Goal: Transaction & Acquisition: Purchase product/service

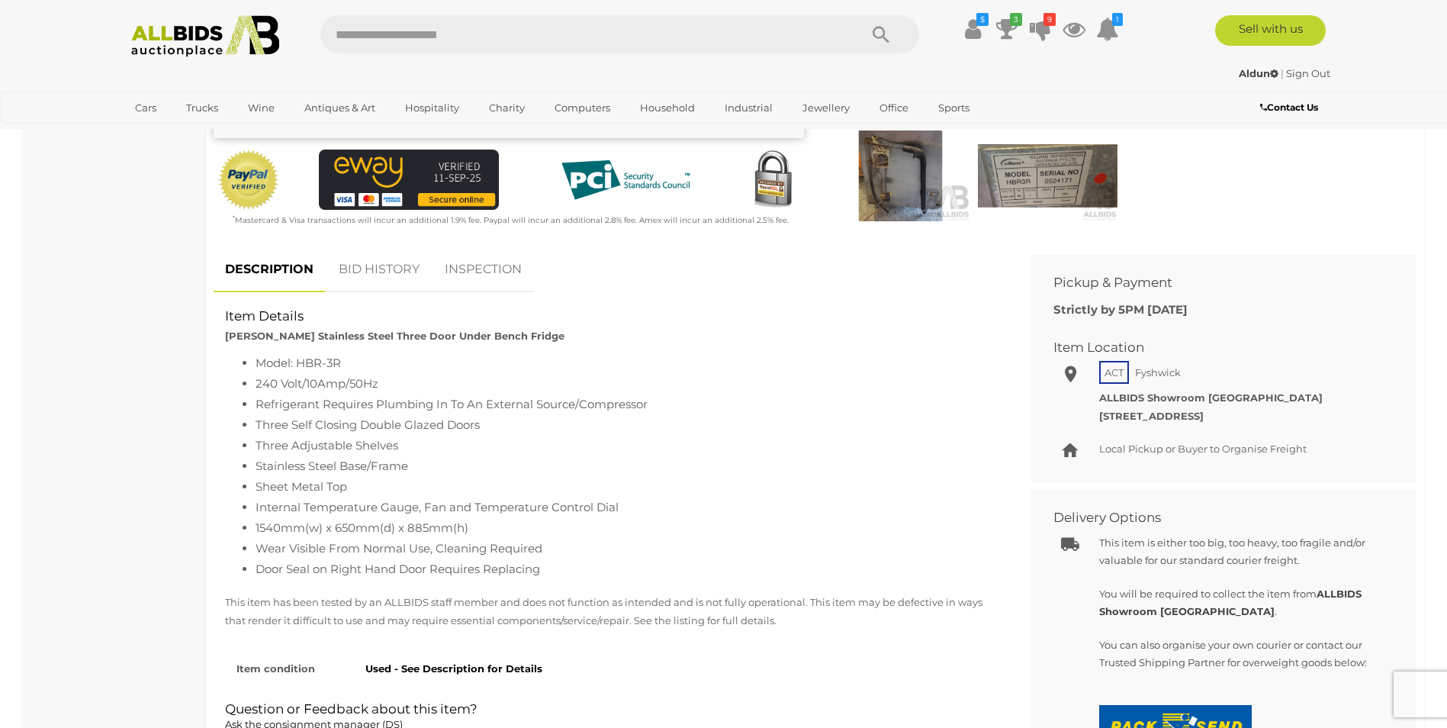
scroll to position [458, 0]
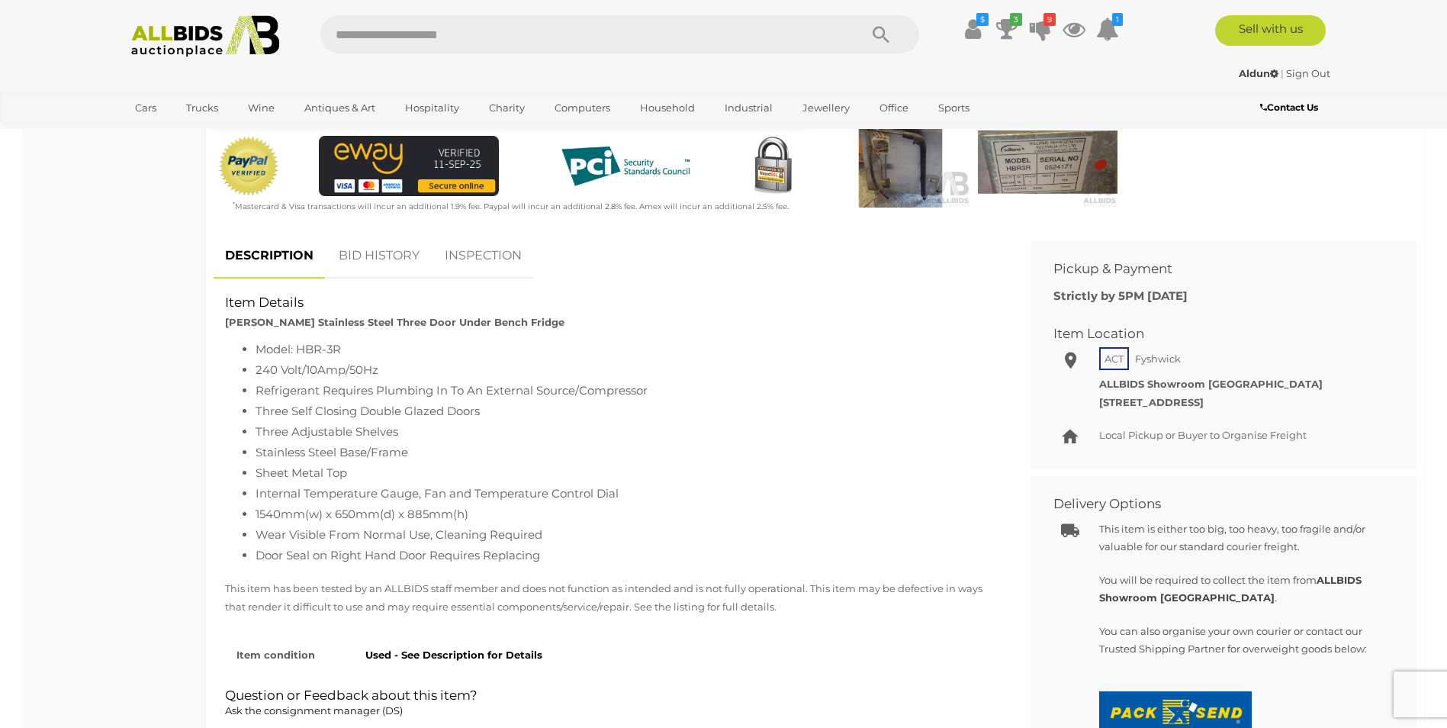
click at [372, 251] on link "BID HISTORY" at bounding box center [379, 255] width 104 height 45
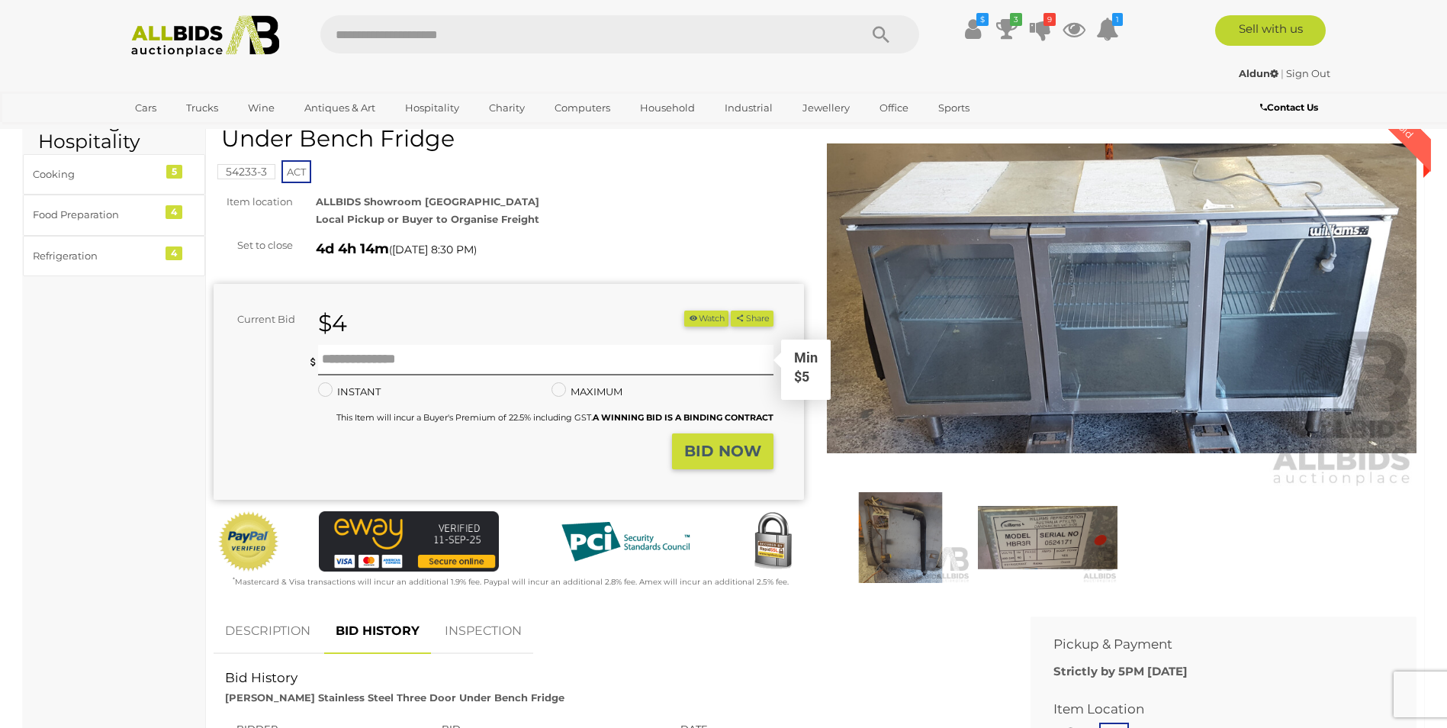
scroll to position [0, 0]
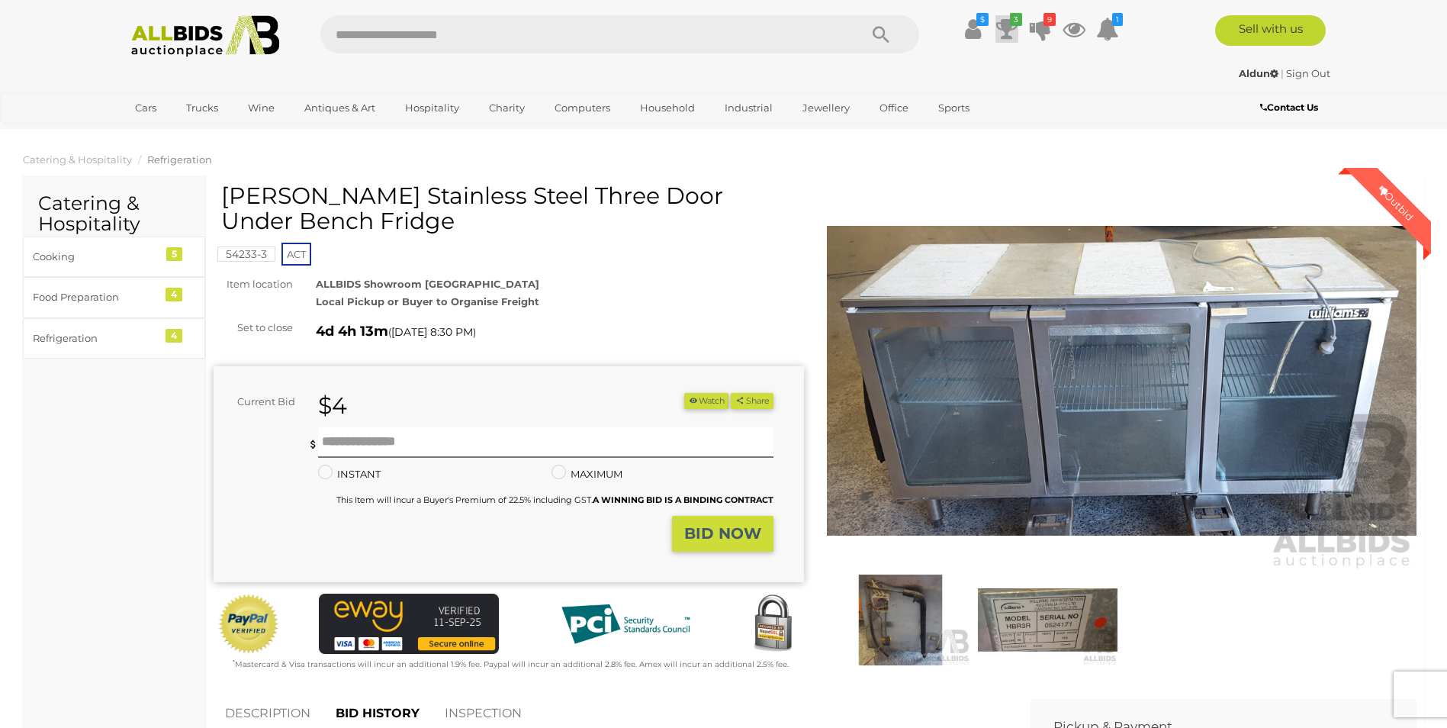
click at [1008, 31] on icon at bounding box center [1006, 28] width 21 height 27
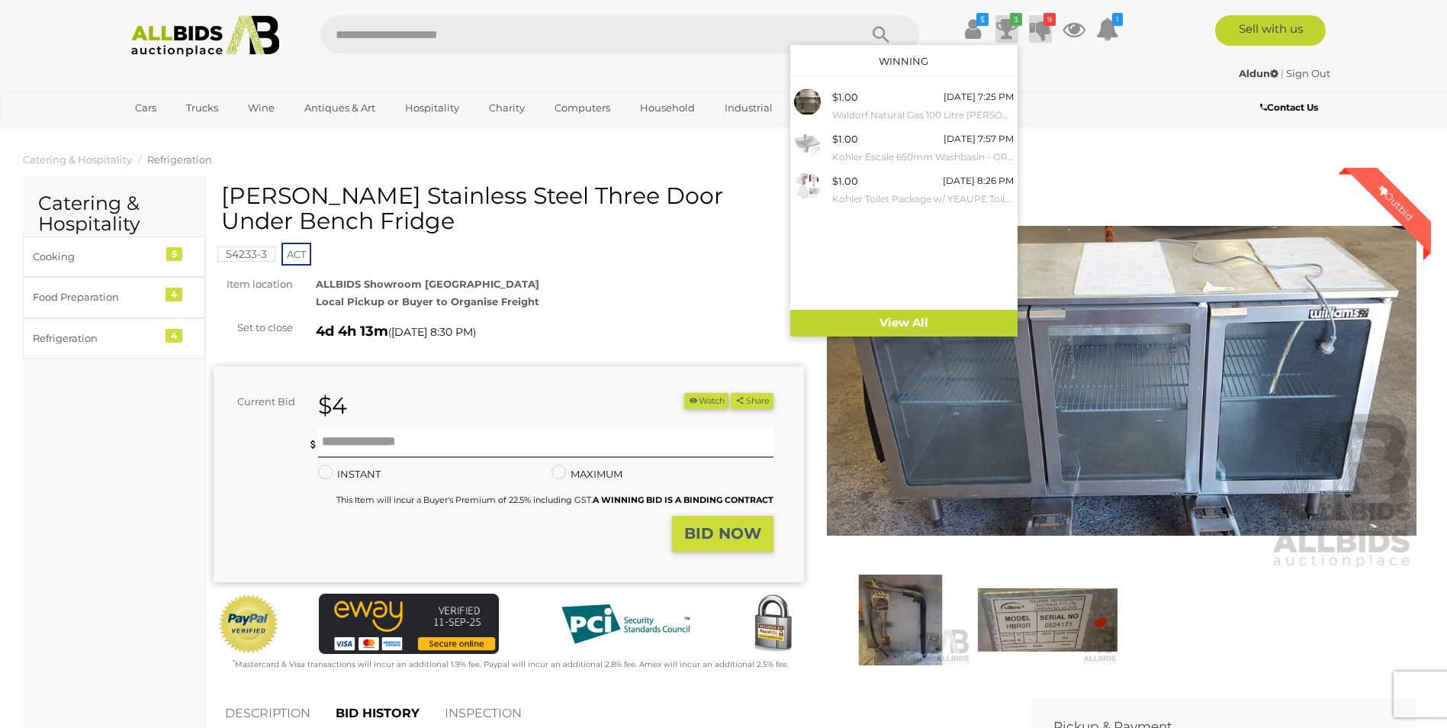
click at [1044, 26] on icon at bounding box center [1040, 28] width 21 height 27
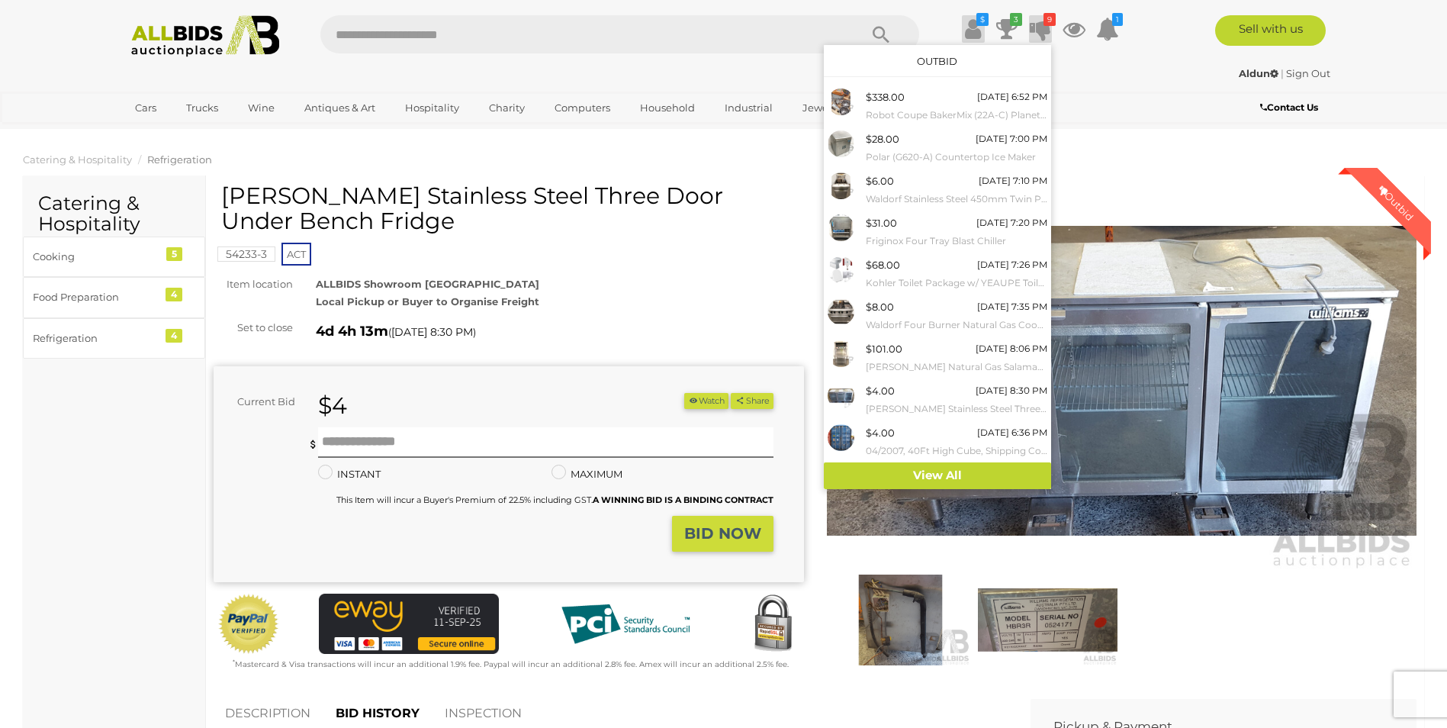
click at [970, 27] on icon at bounding box center [973, 28] width 16 height 27
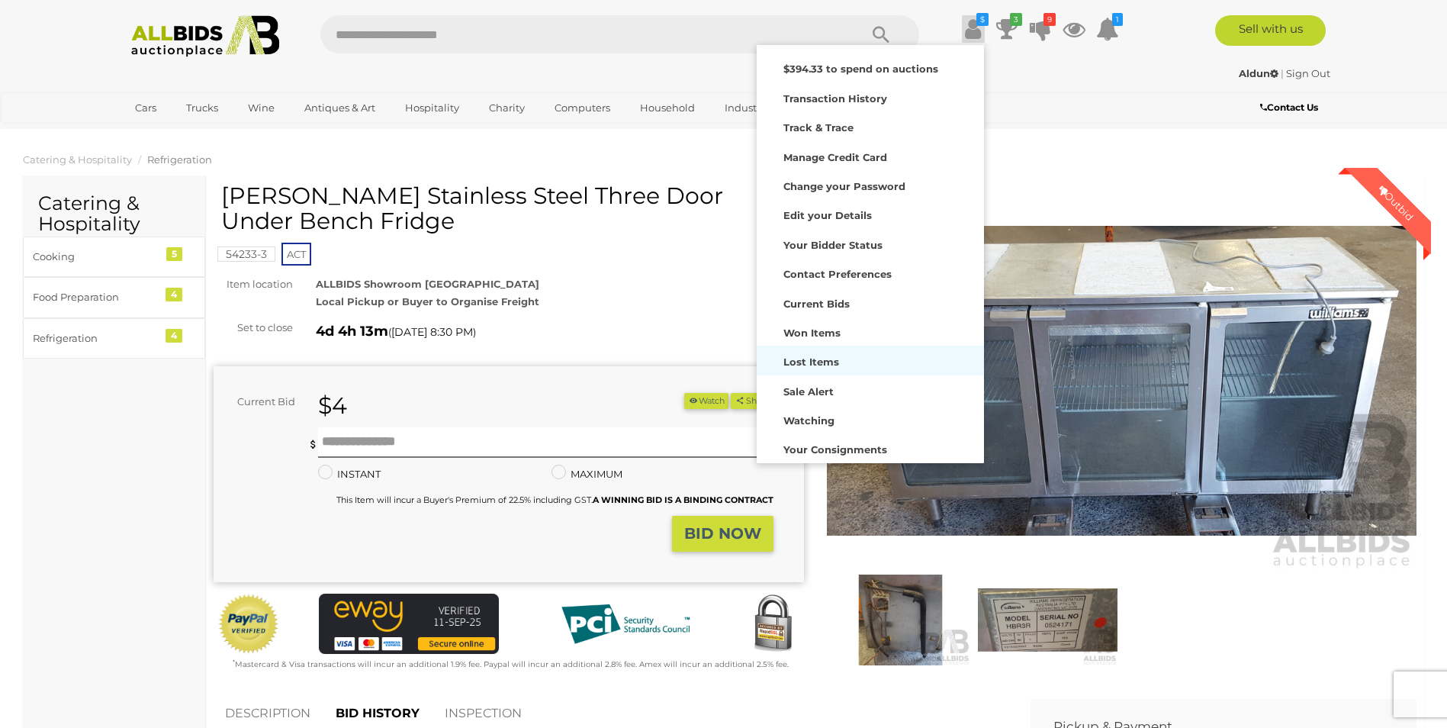
click at [813, 357] on strong "Lost Items" at bounding box center [811, 361] width 56 height 12
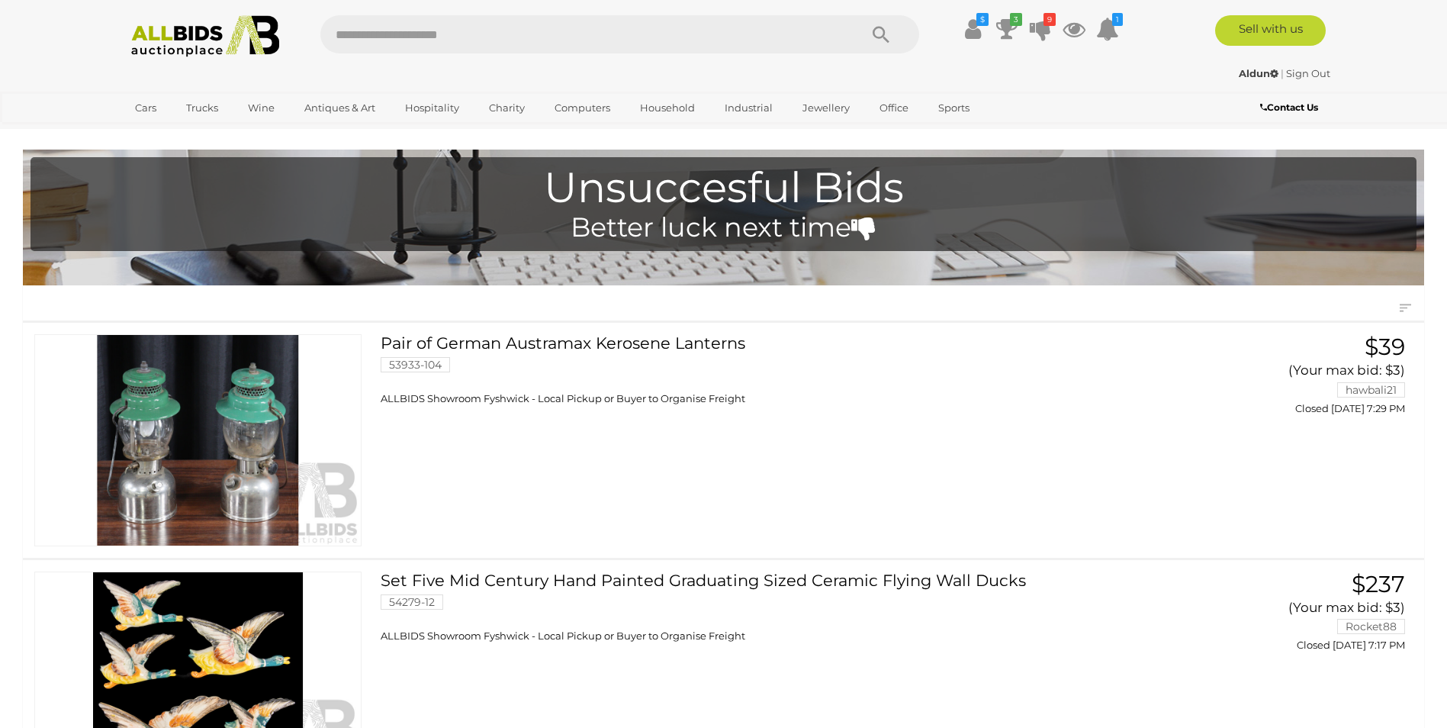
click at [188, 37] on img at bounding box center [206, 36] width 166 height 42
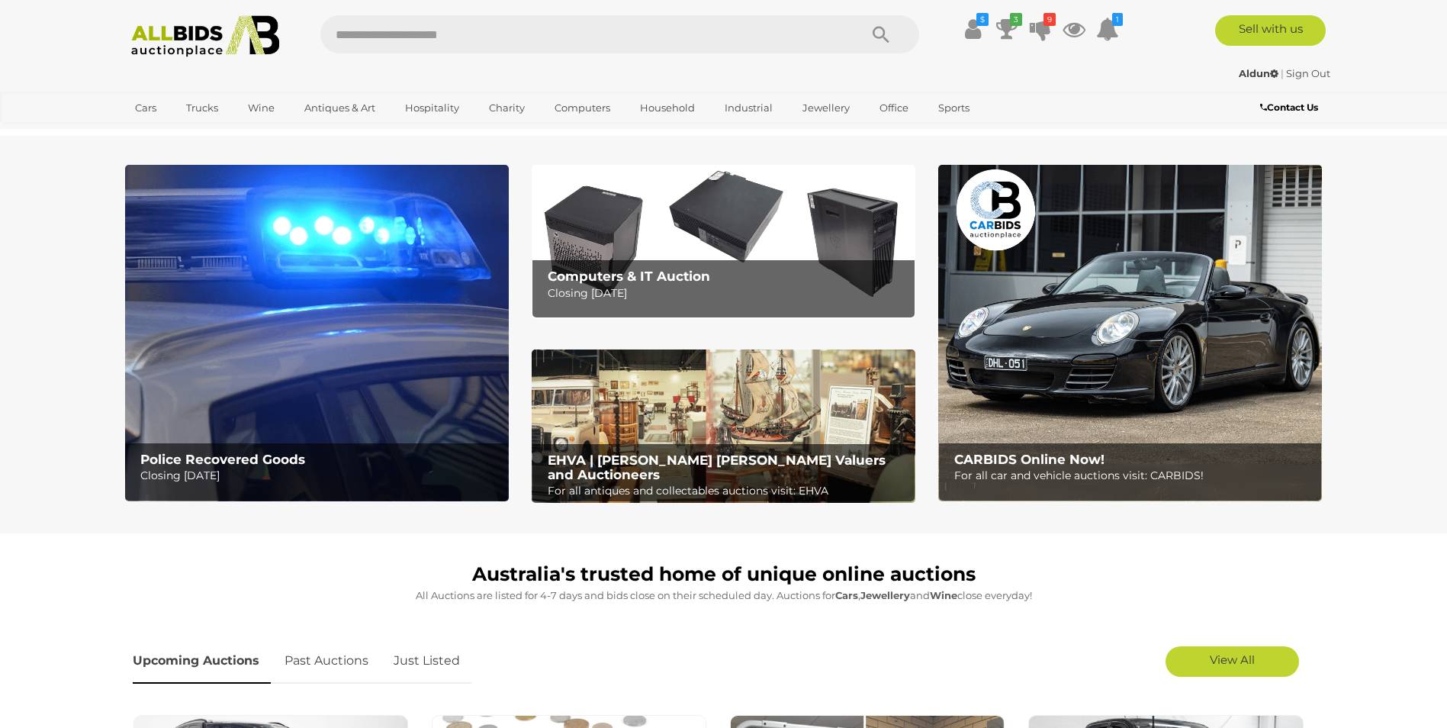
click at [420, 657] on link "Just Listed" at bounding box center [426, 660] width 89 height 45
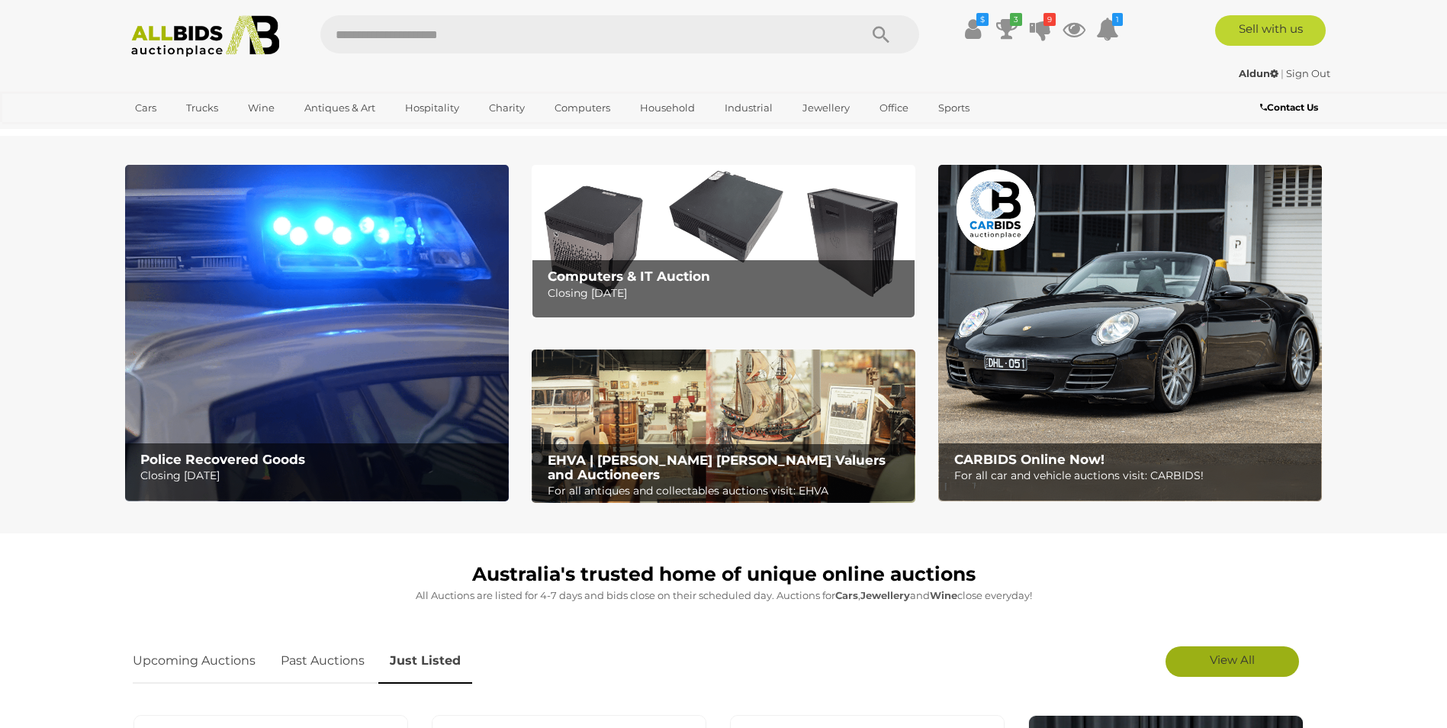
click at [1206, 658] on link "View All" at bounding box center [1232, 661] width 133 height 31
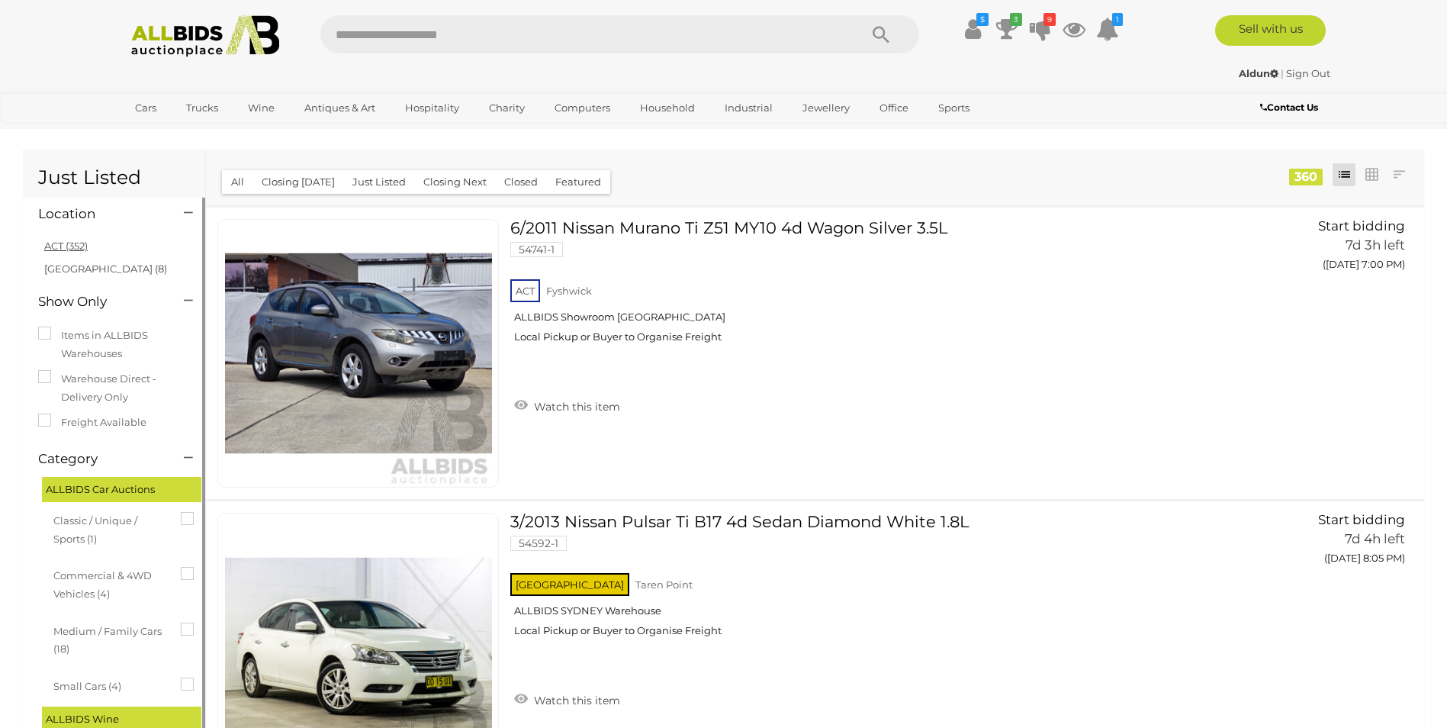
click at [53, 243] on link "ACT (352)" at bounding box center [65, 246] width 43 height 12
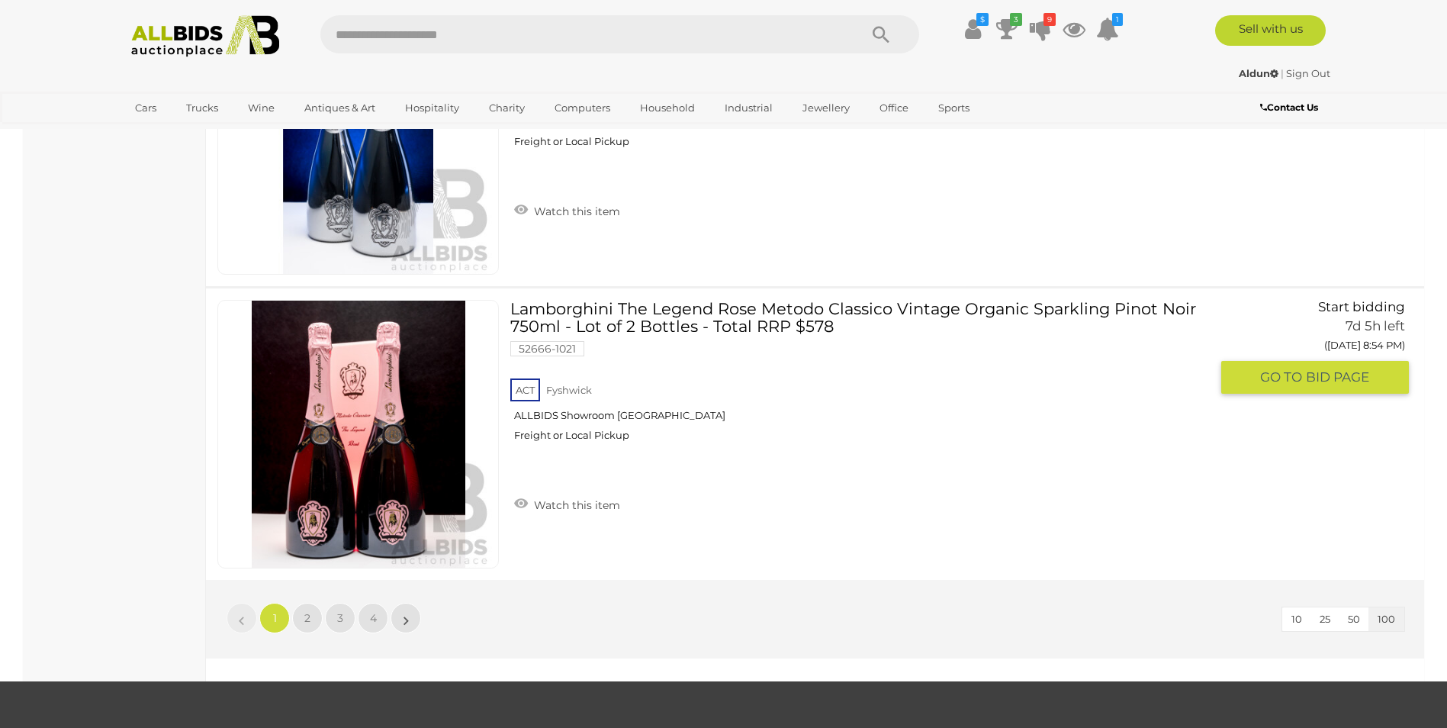
scroll to position [29139, 0]
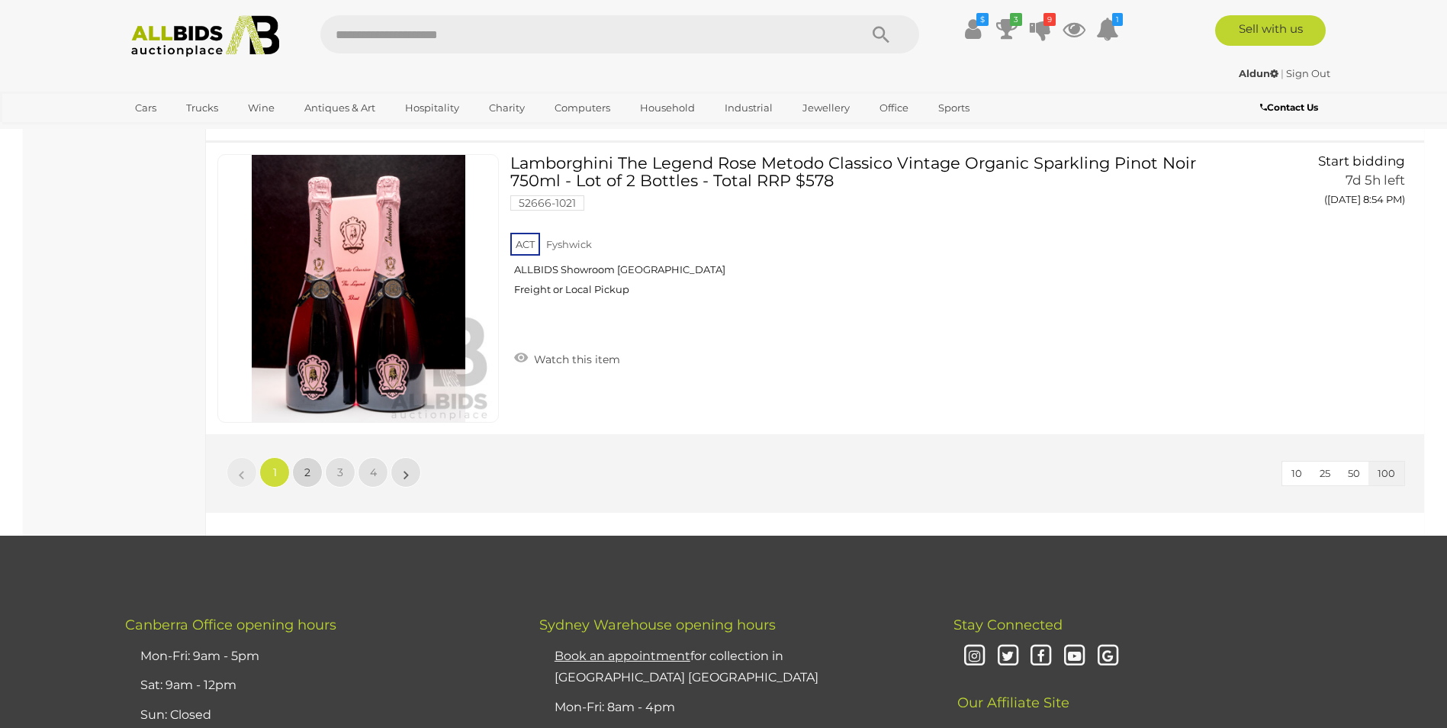
click at [304, 473] on link "2" at bounding box center [307, 472] width 31 height 31
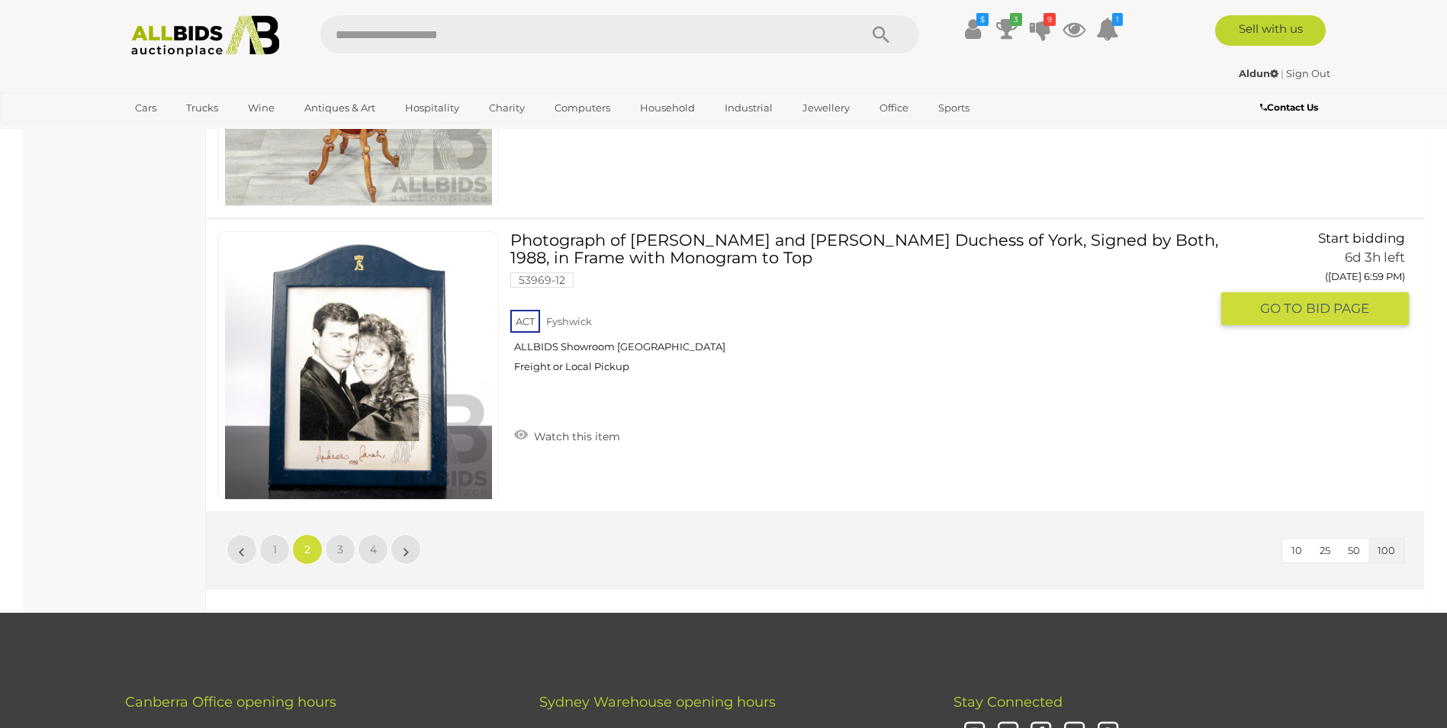
scroll to position [29063, 0]
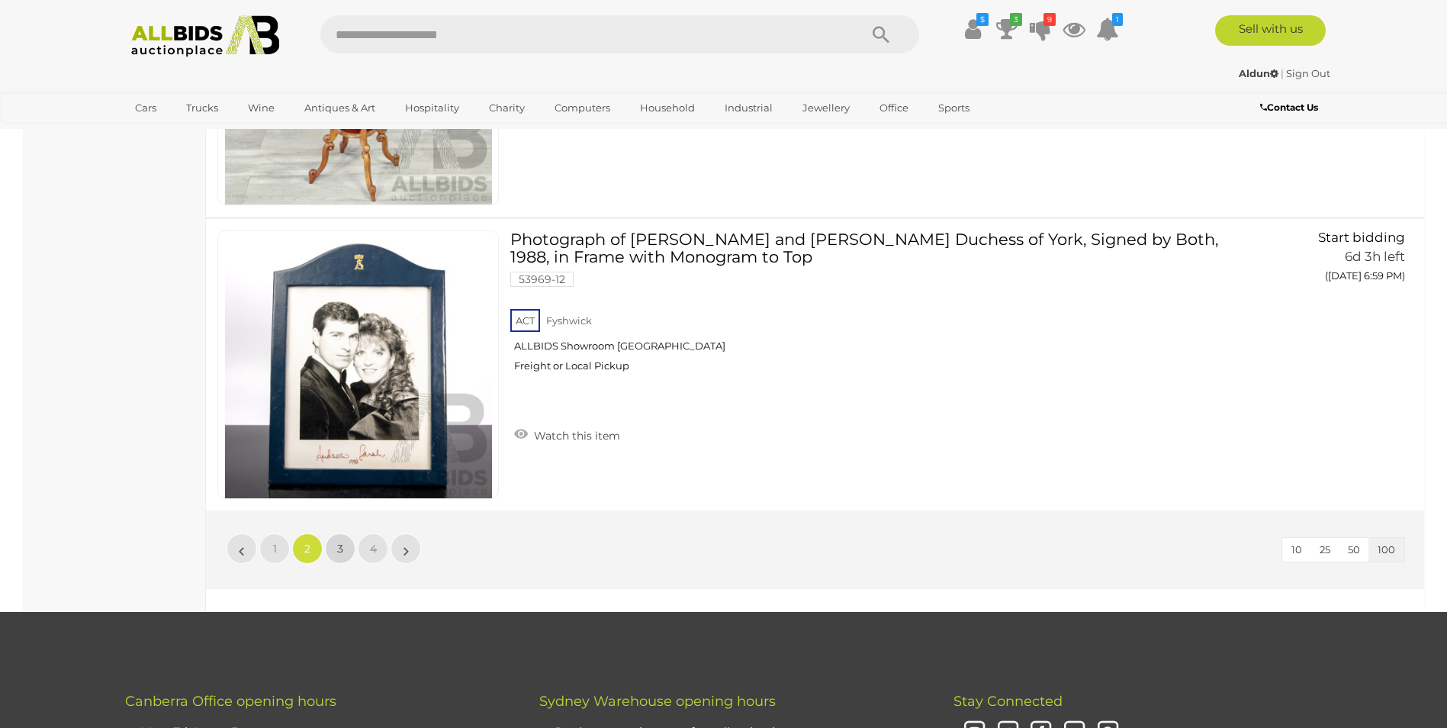
click at [342, 548] on span "3" at bounding box center [340, 549] width 6 height 14
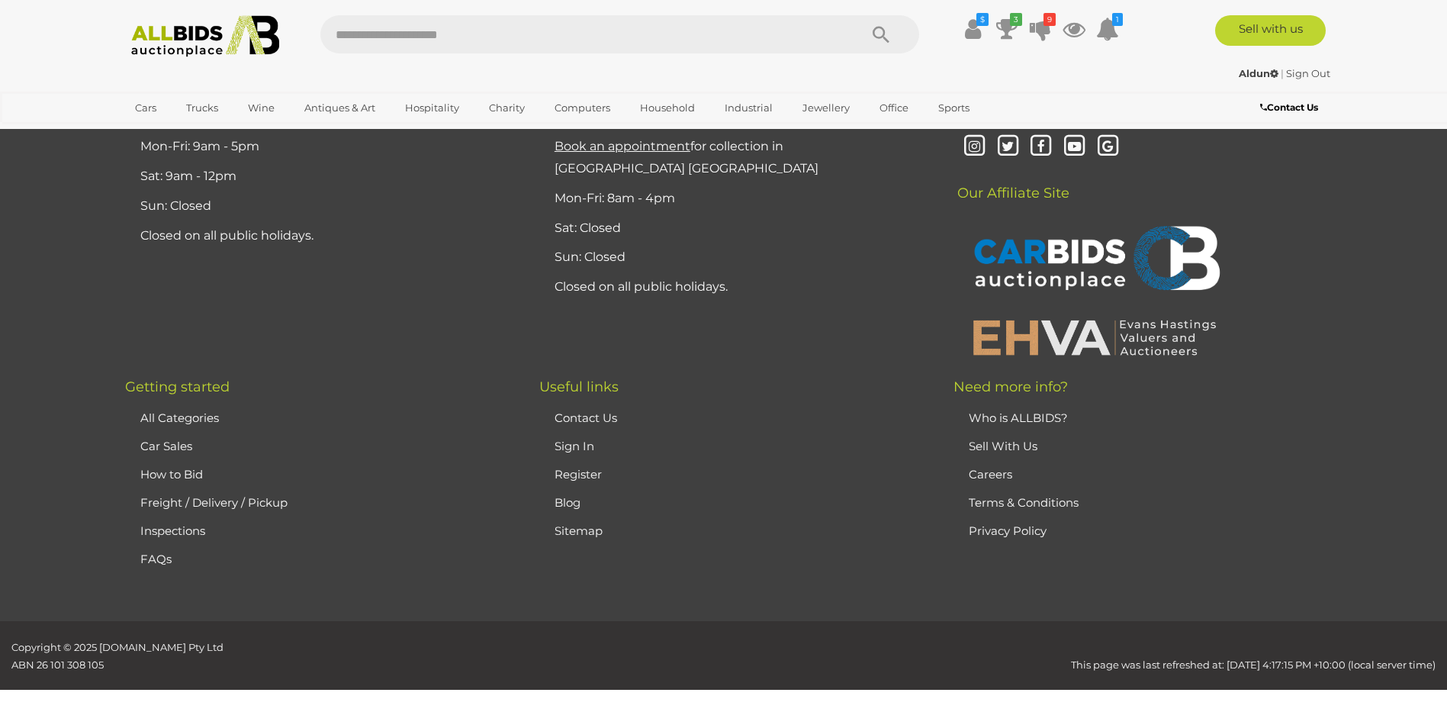
scroll to position [0, 0]
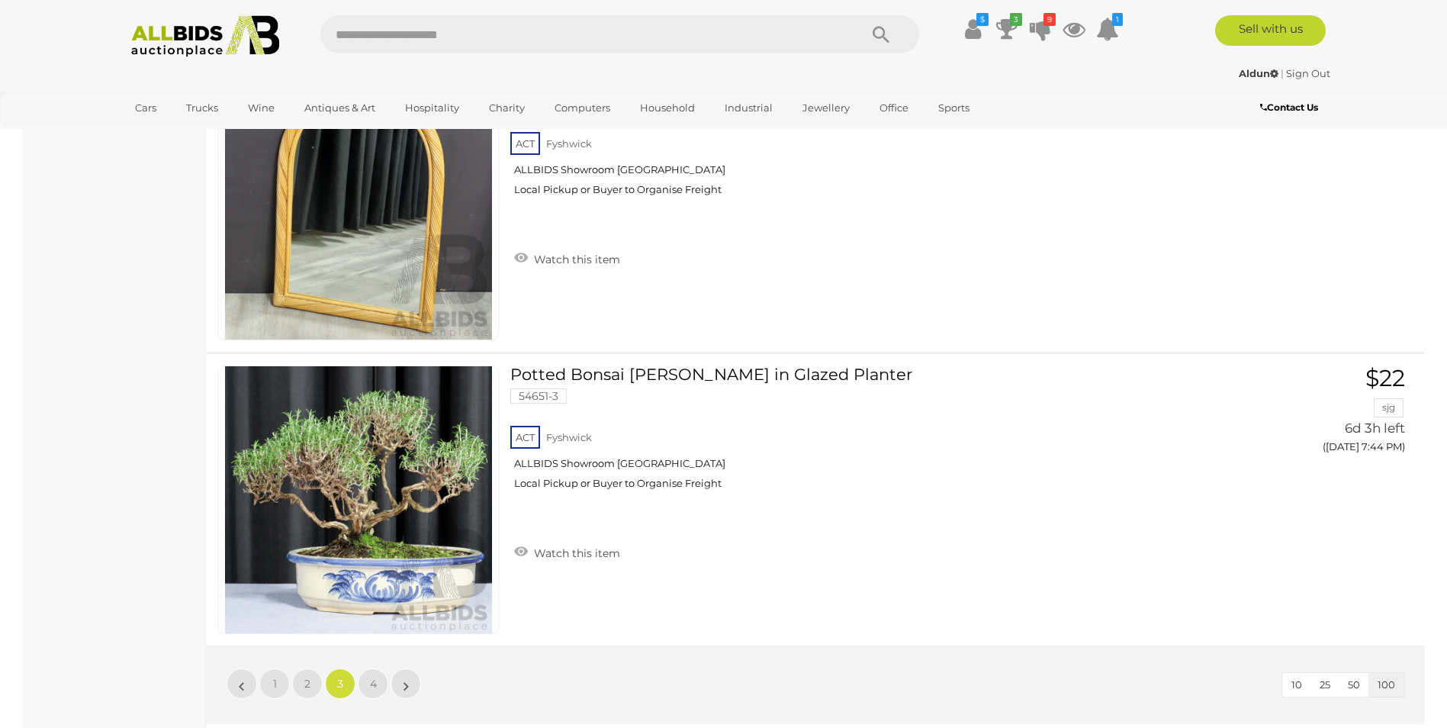
scroll to position [28986, 0]
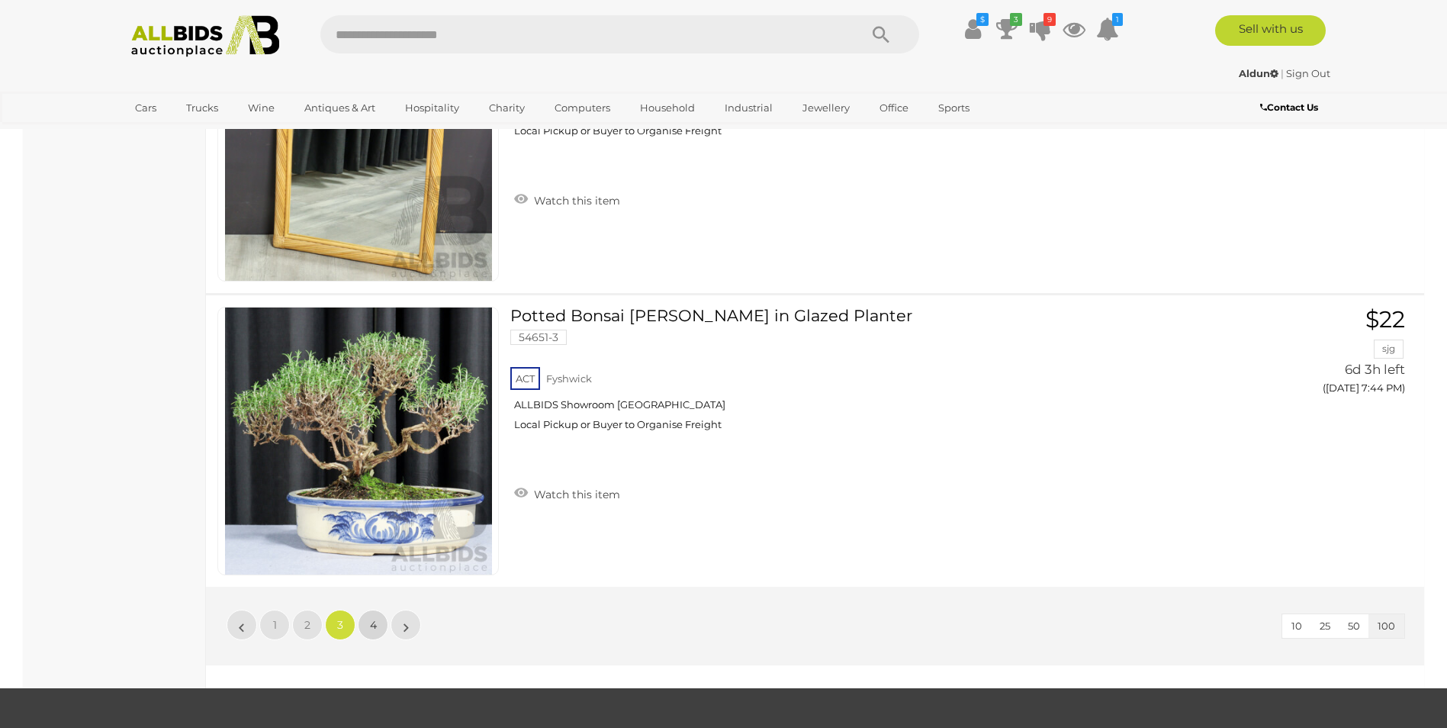
click at [368, 619] on link "4" at bounding box center [373, 624] width 31 height 31
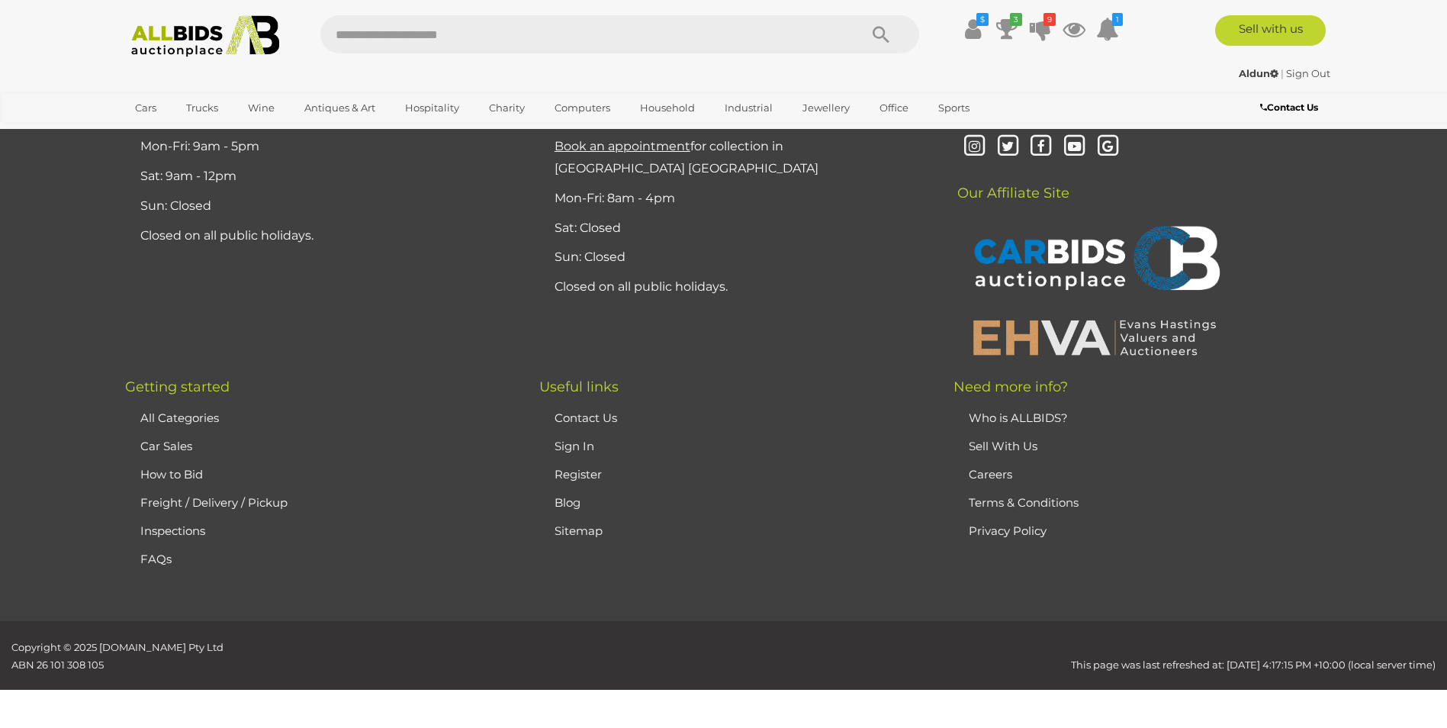
scroll to position [0, 0]
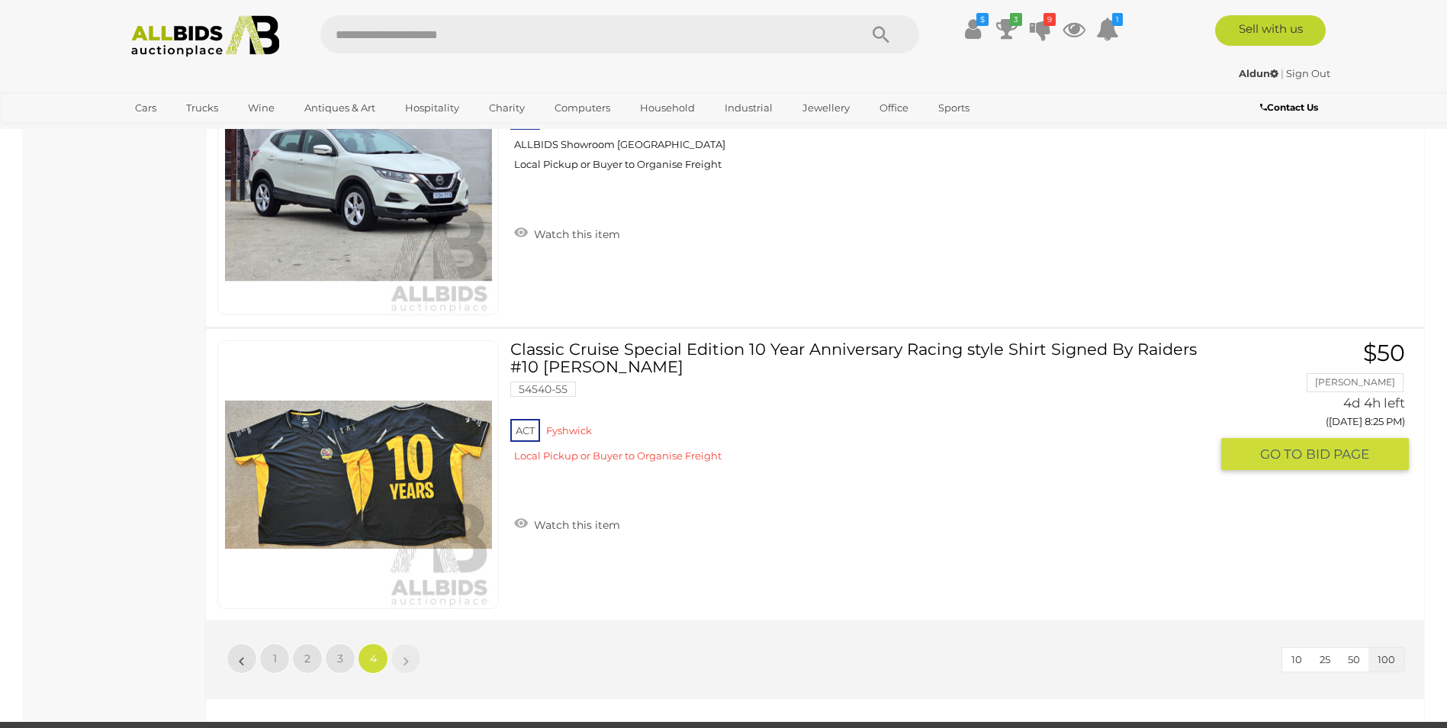
scroll to position [15027, 0]
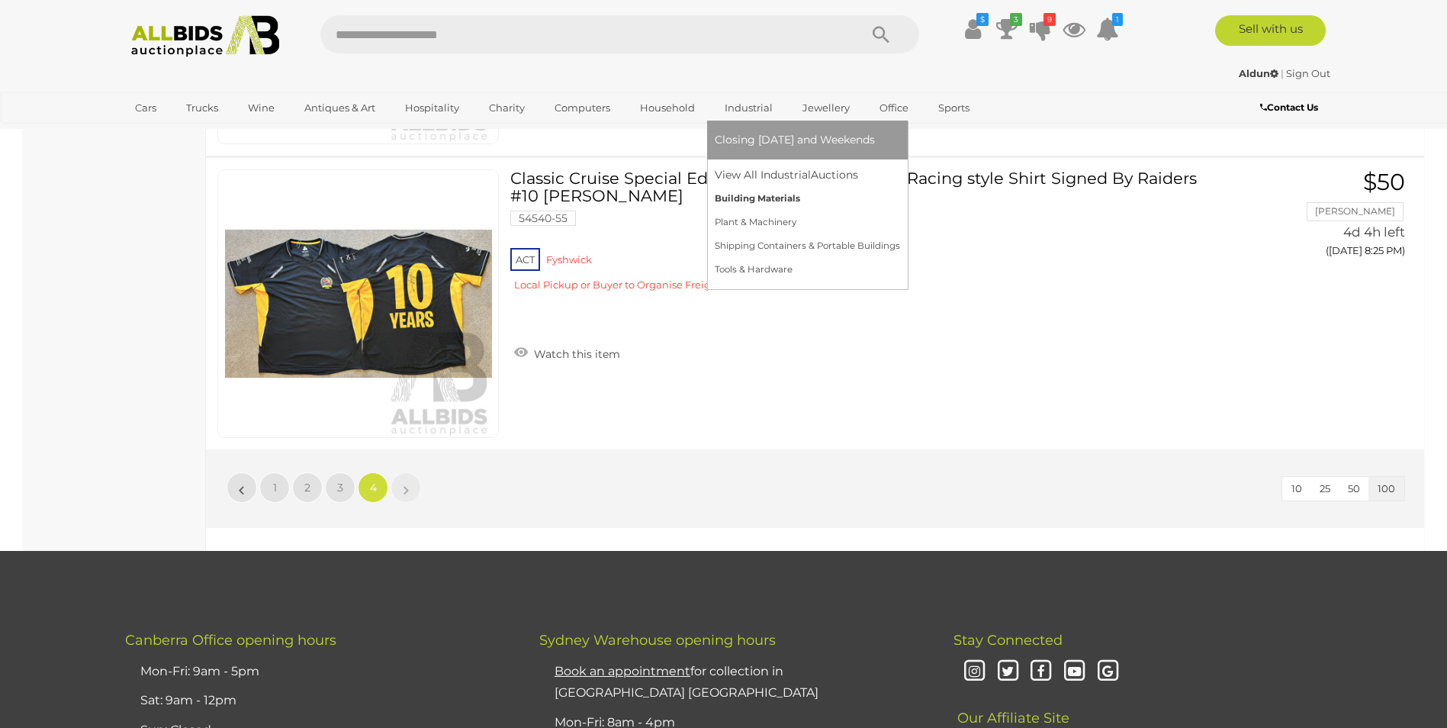
click at [719, 195] on link "Building Materials" at bounding box center [807, 199] width 185 height 24
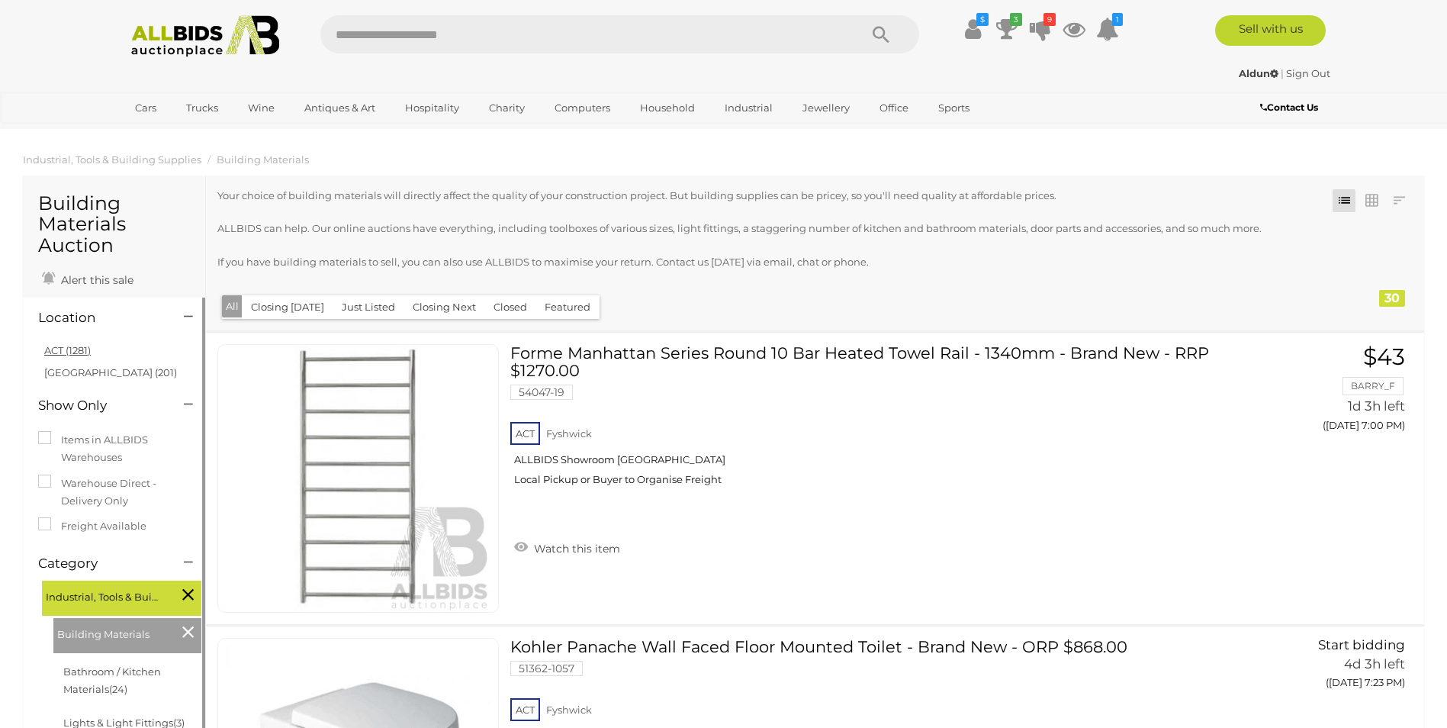
click at [61, 346] on link "ACT (1281)" at bounding box center [67, 350] width 47 height 12
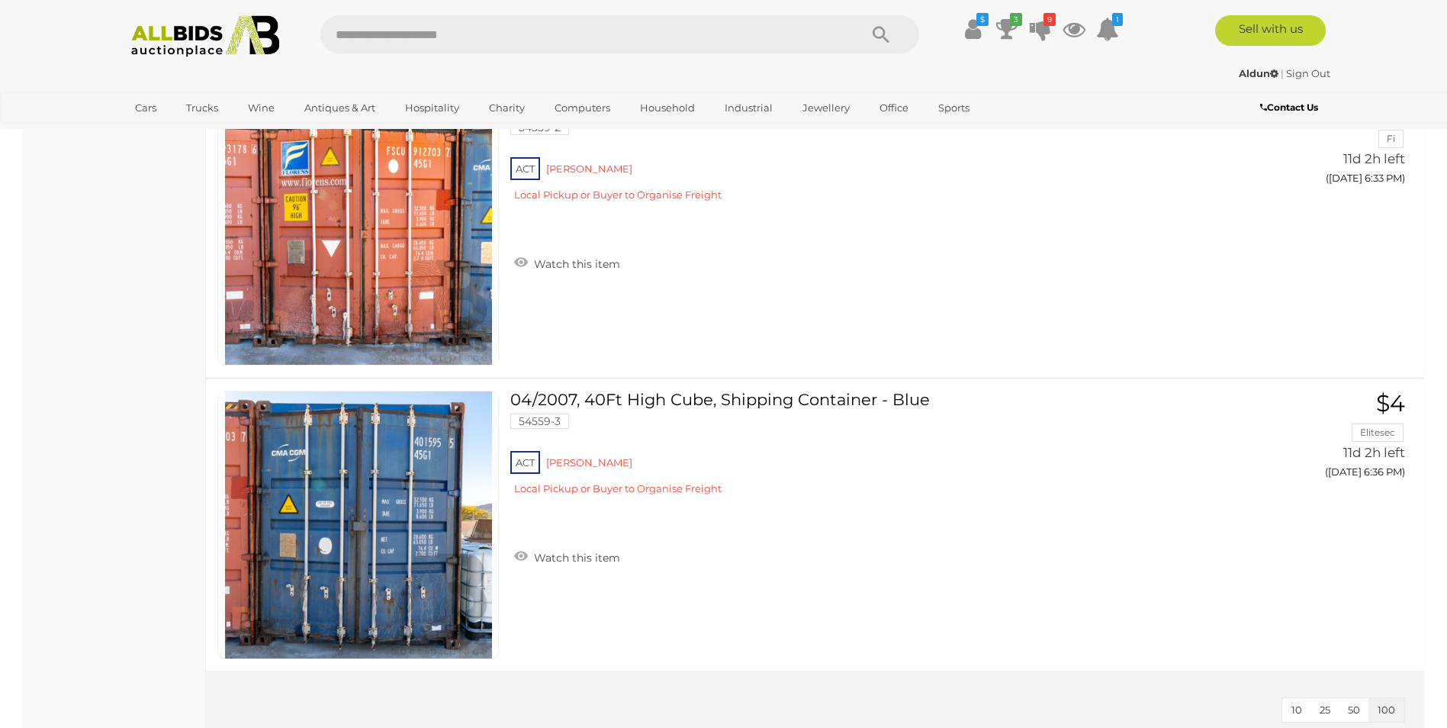
scroll to position [7018, 0]
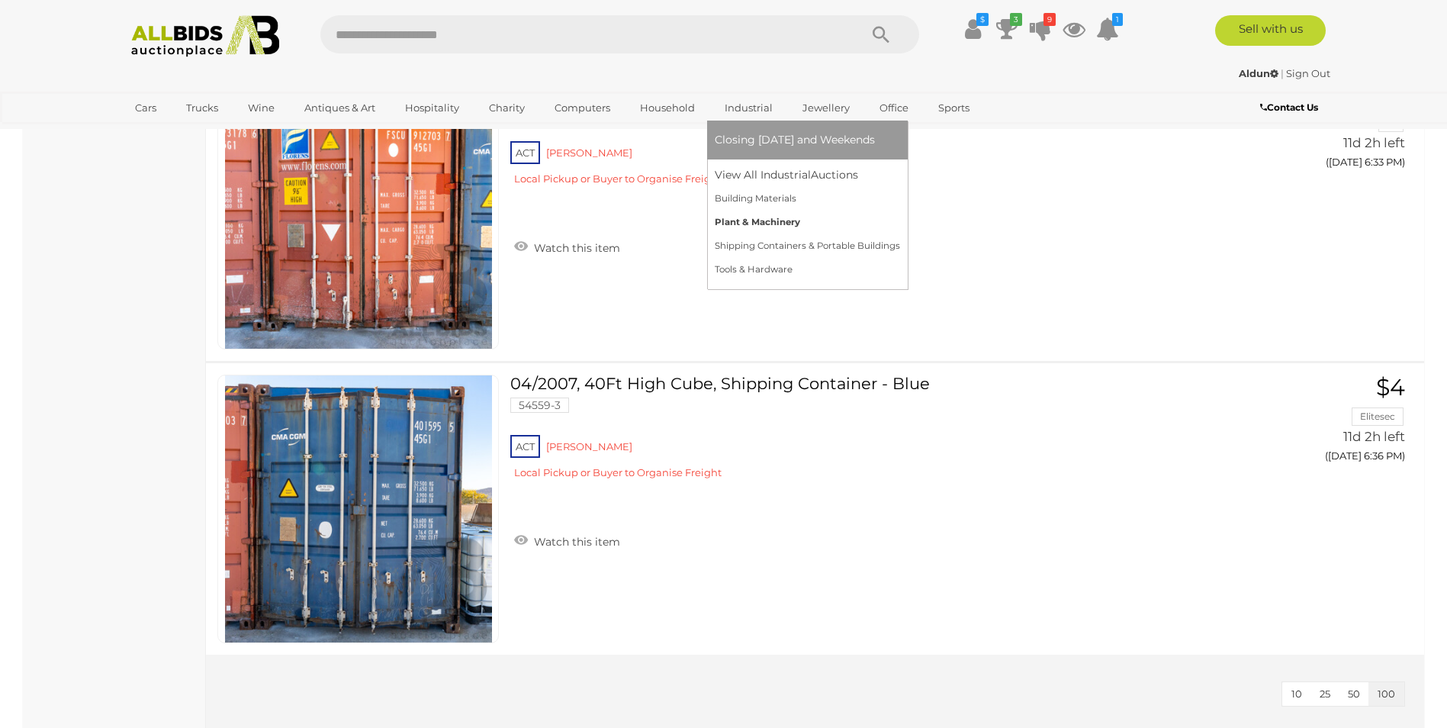
click at [735, 219] on link "Plant & Machinery" at bounding box center [807, 223] width 185 height 24
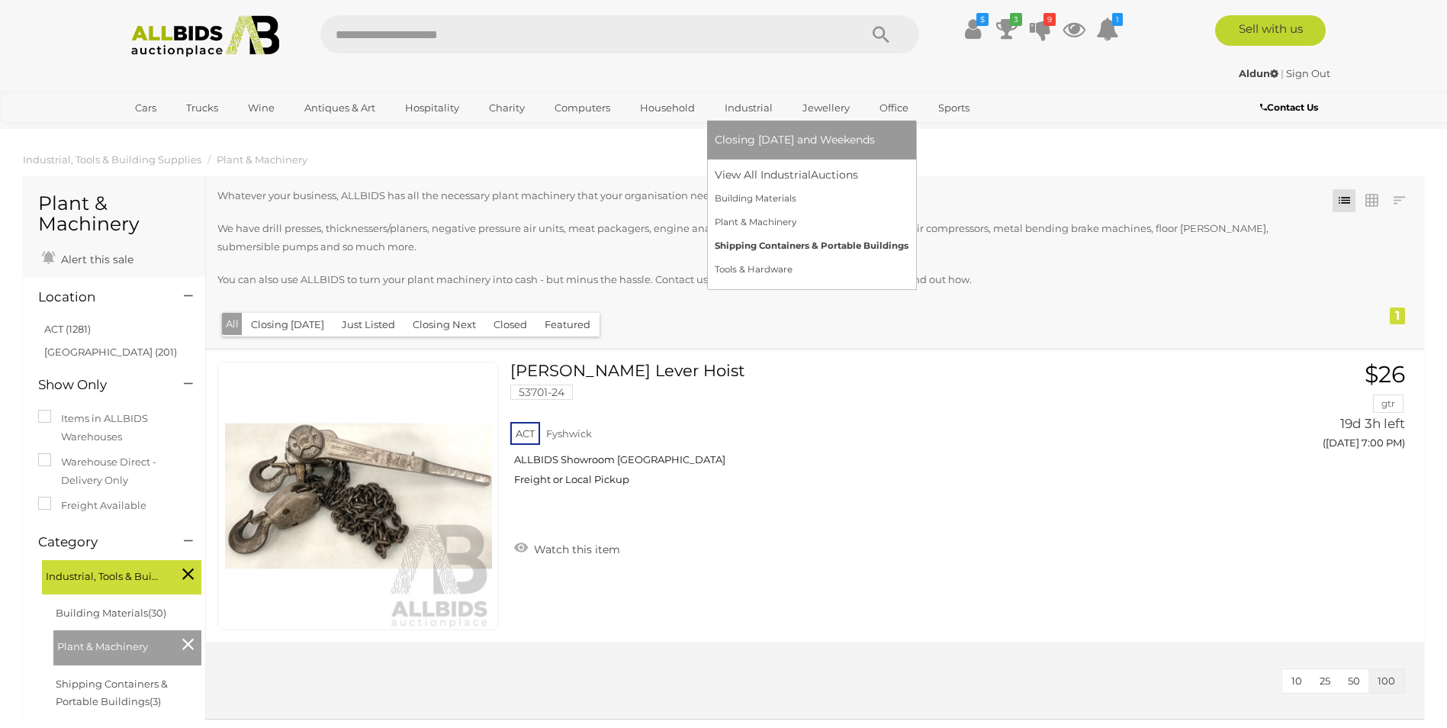
click at [744, 241] on link "Shipping Containers & Portable Buildings" at bounding box center [812, 246] width 194 height 24
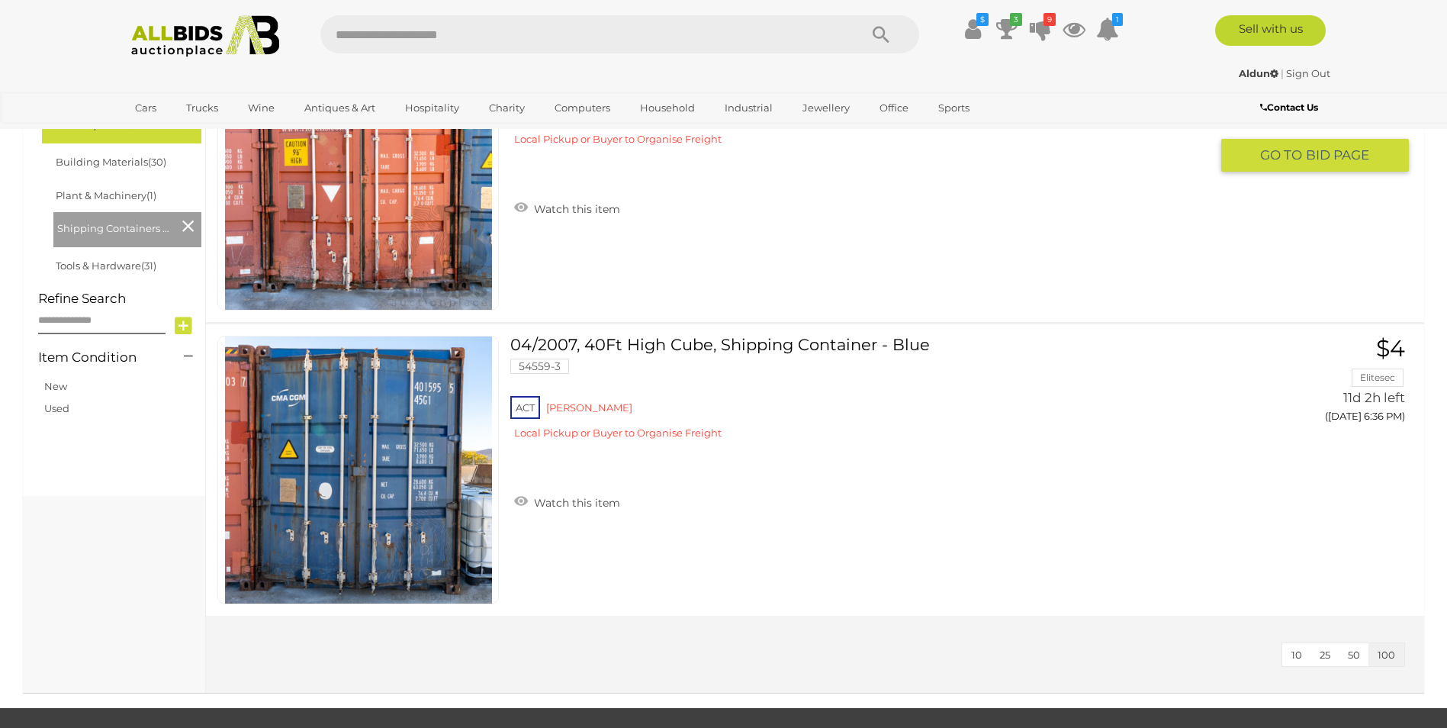
scroll to position [610, 0]
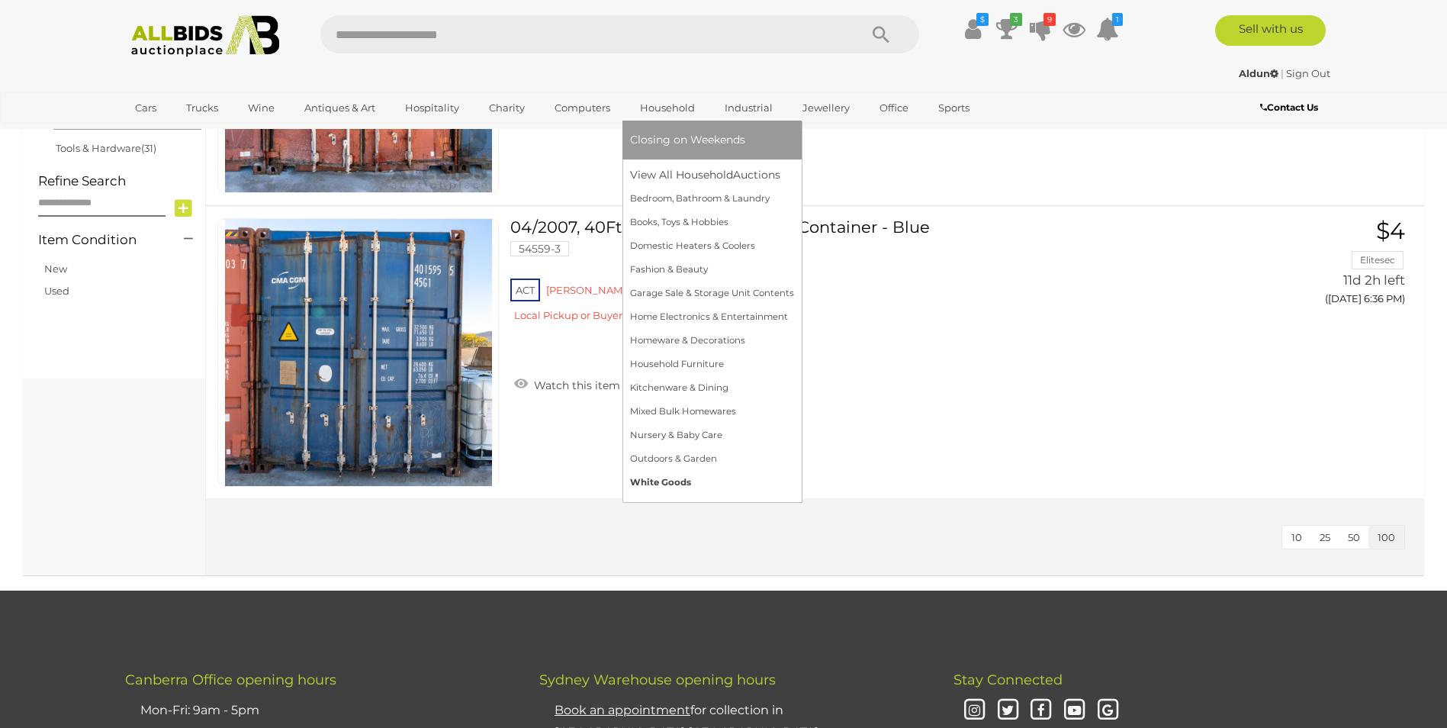
click at [654, 481] on link "White Goods" at bounding box center [712, 483] width 164 height 24
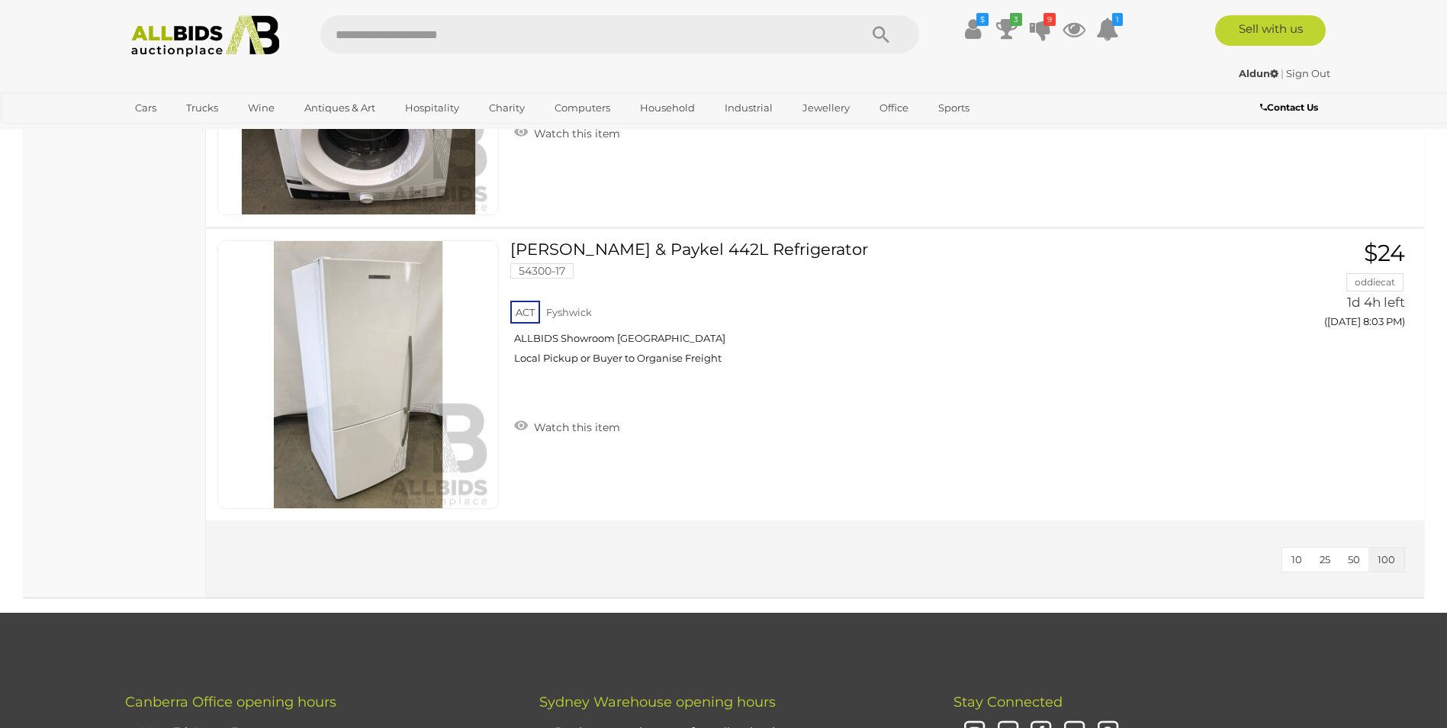
scroll to position [2975, 0]
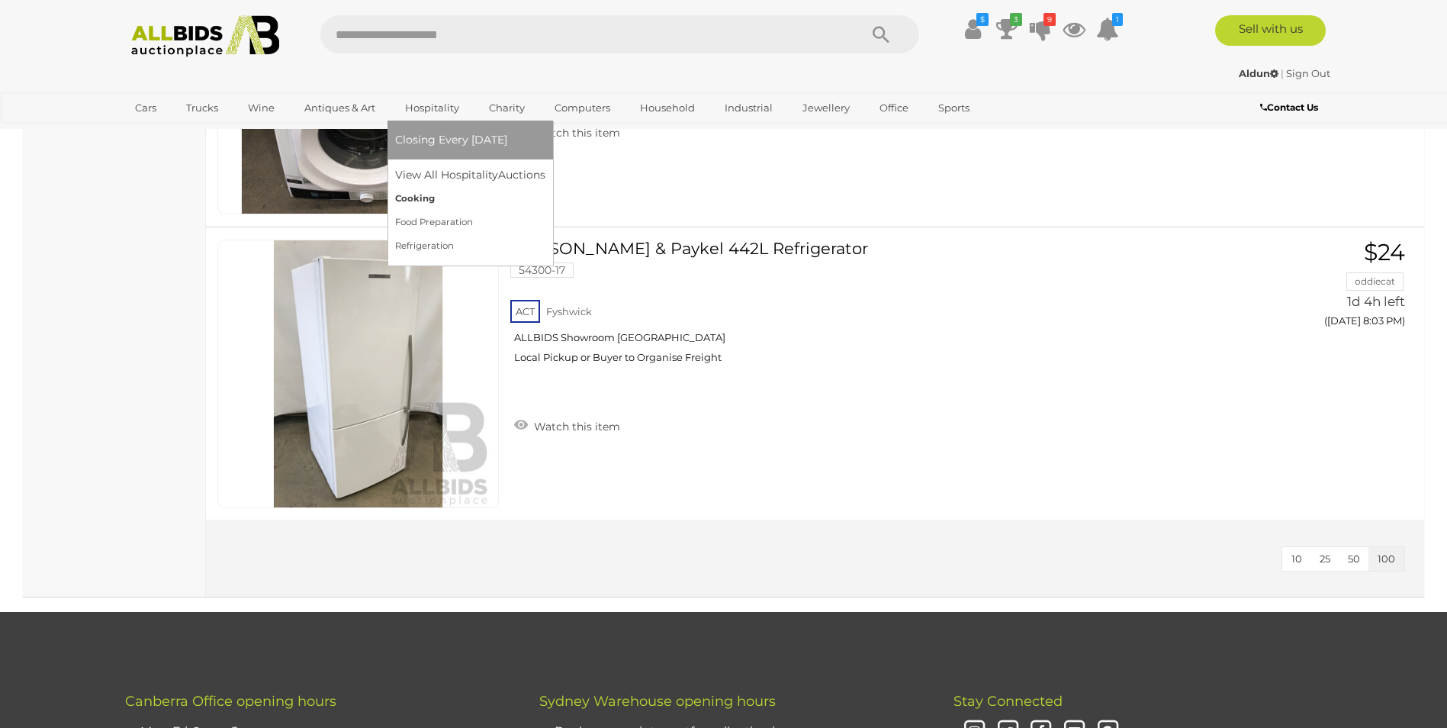
click at [407, 198] on link "Cooking" at bounding box center [470, 199] width 150 height 24
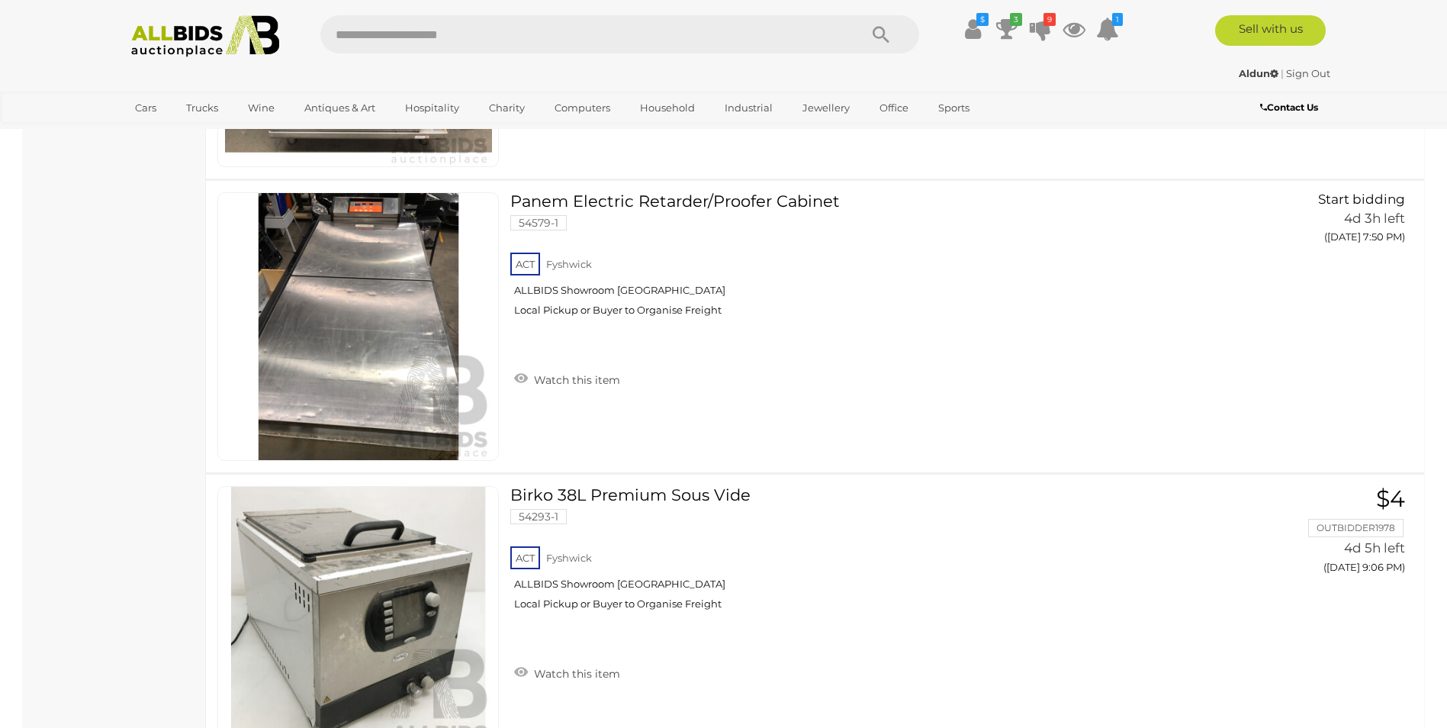
scroll to position [1068, 0]
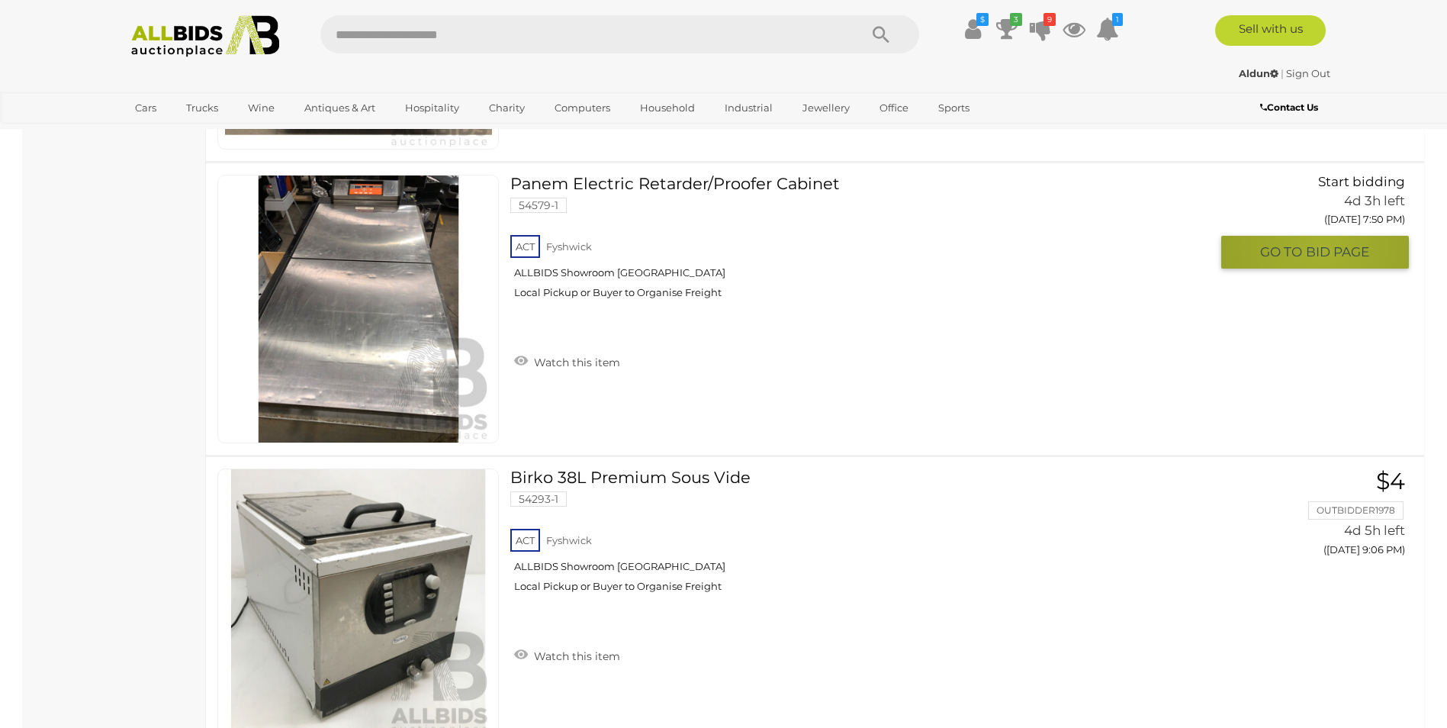
click at [1323, 247] on span "BID PAGE" at bounding box center [1337, 252] width 63 height 18
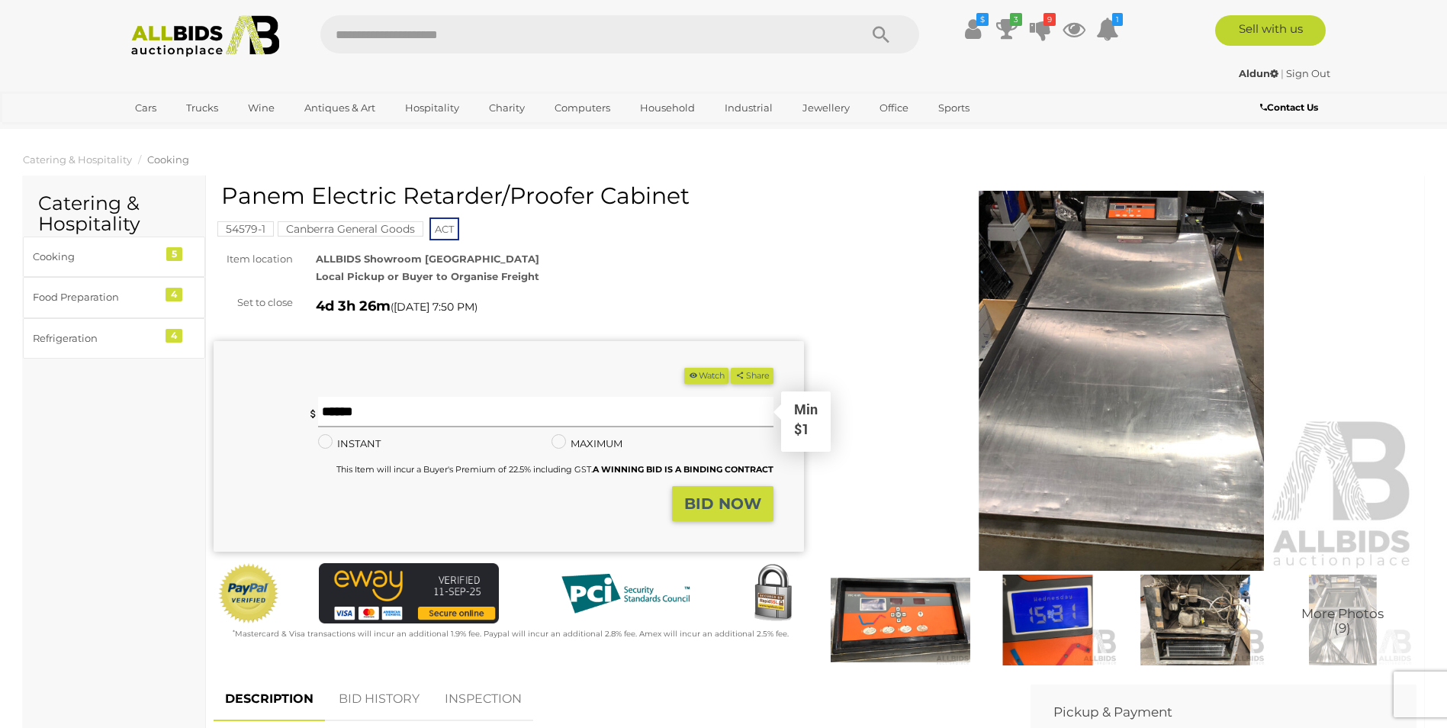
drag, startPoint x: 339, startPoint y: 407, endPoint x: 316, endPoint y: 406, distance: 23.7
click at [329, 407] on input "text" at bounding box center [545, 412] width 455 height 31
type input "*"
click at [705, 501] on strong "BID NOW" at bounding box center [722, 503] width 77 height 18
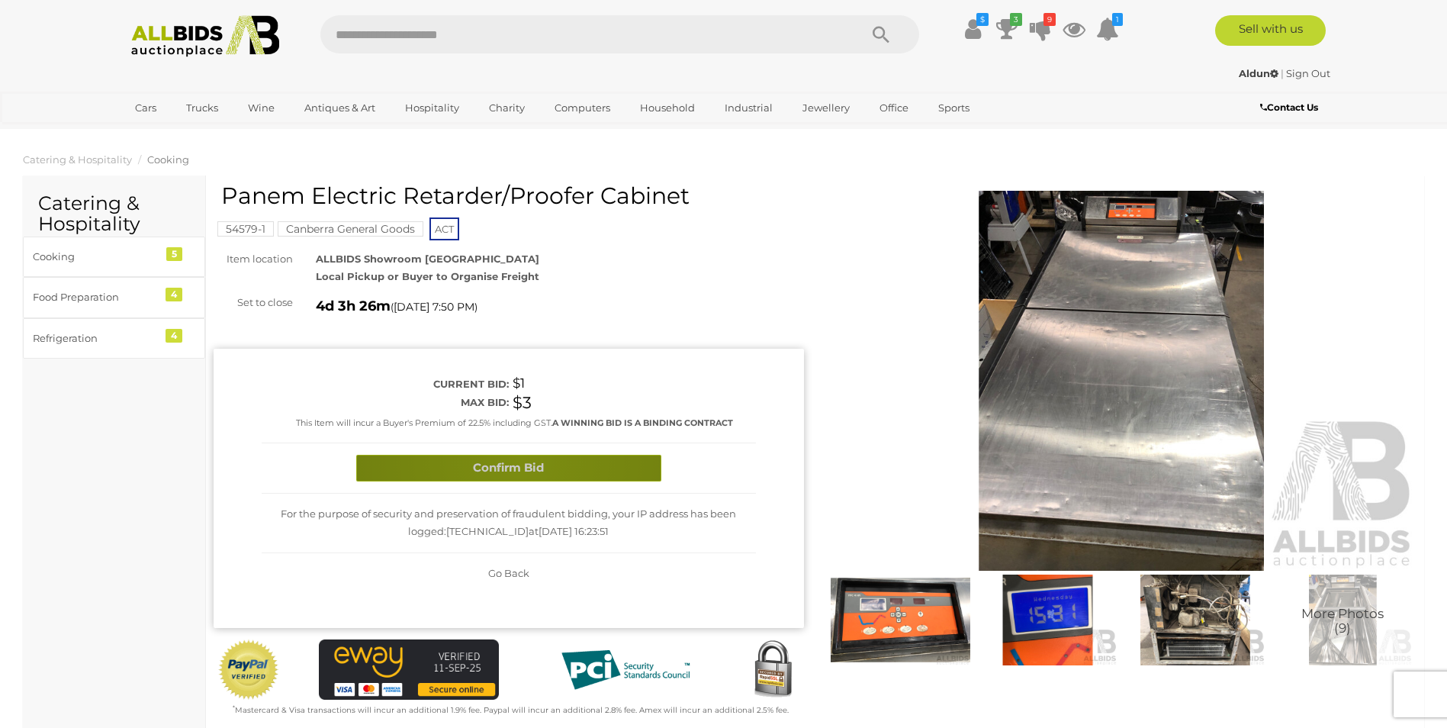
click at [519, 458] on button "Confirm Bid" at bounding box center [508, 468] width 305 height 27
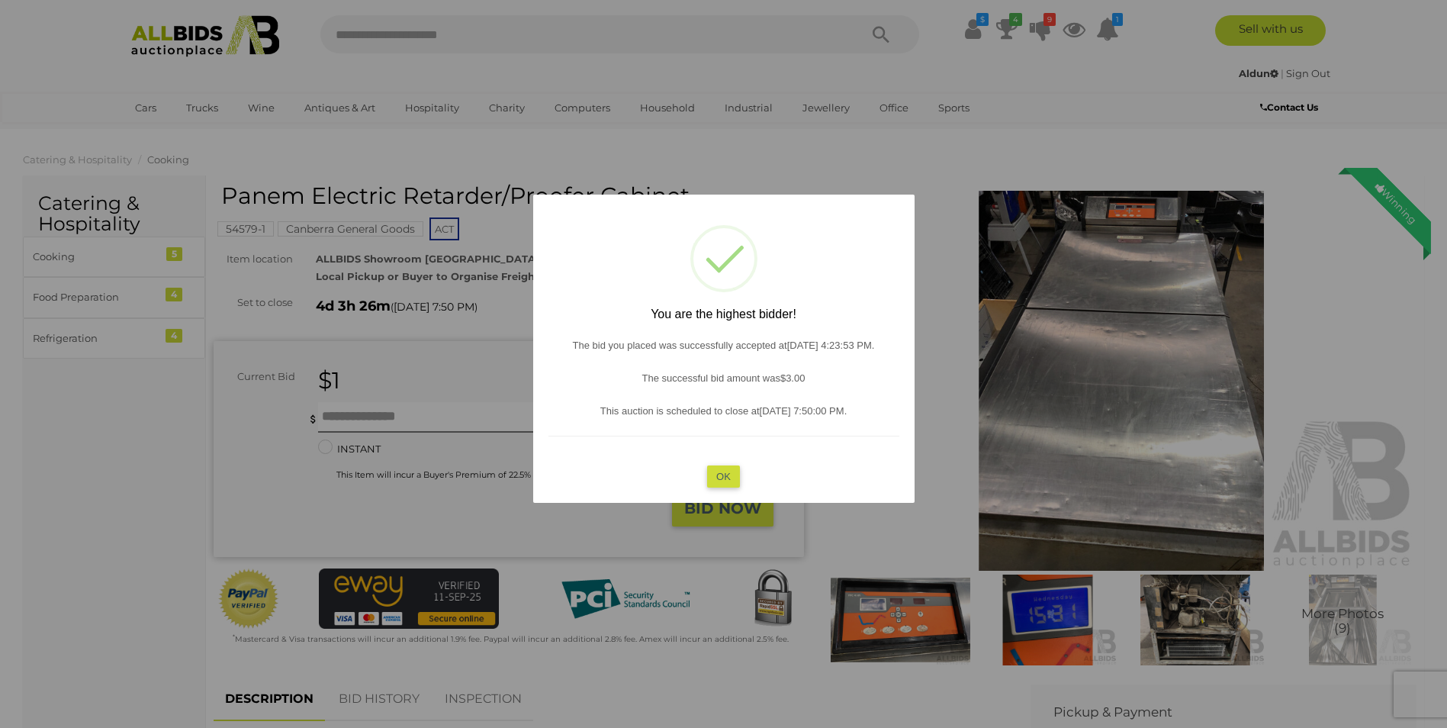
click at [712, 471] on button "OK" at bounding box center [723, 476] width 33 height 22
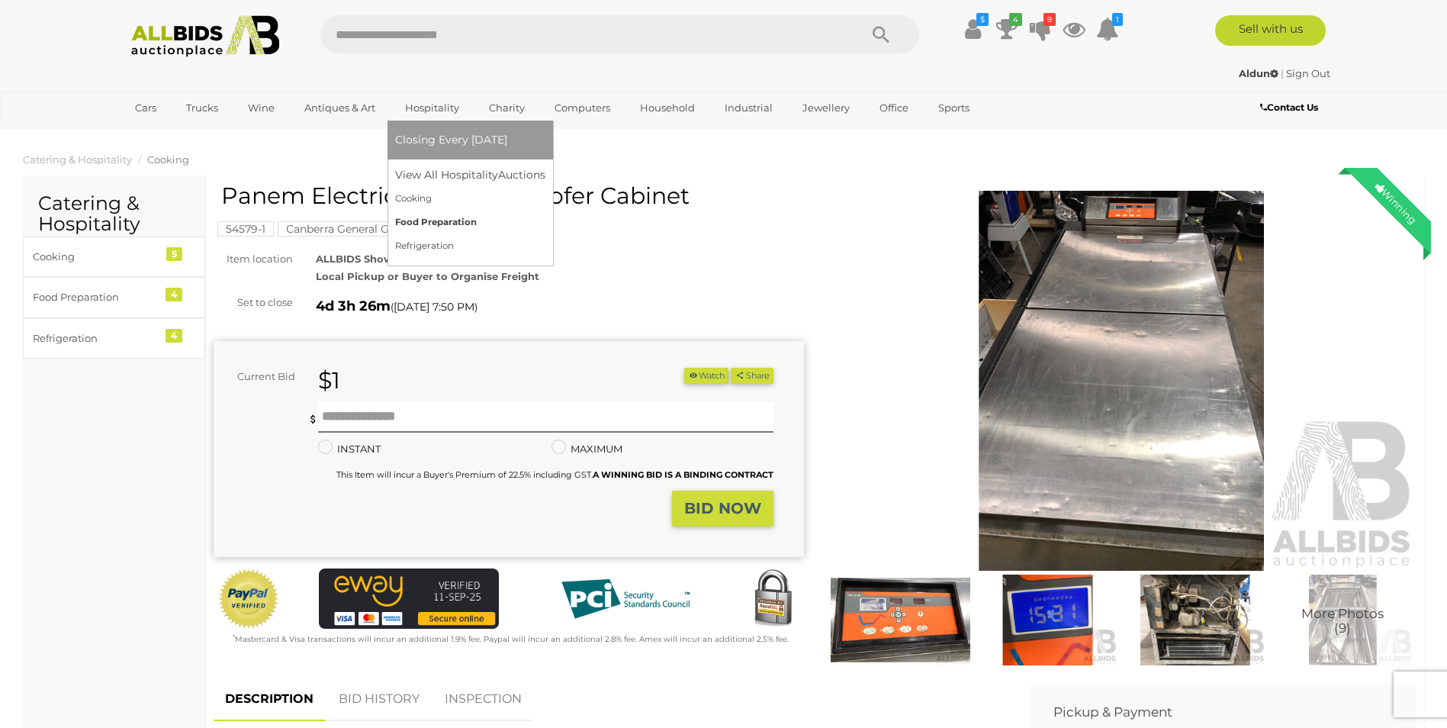
click at [419, 222] on link "Food Preparation" at bounding box center [470, 223] width 150 height 24
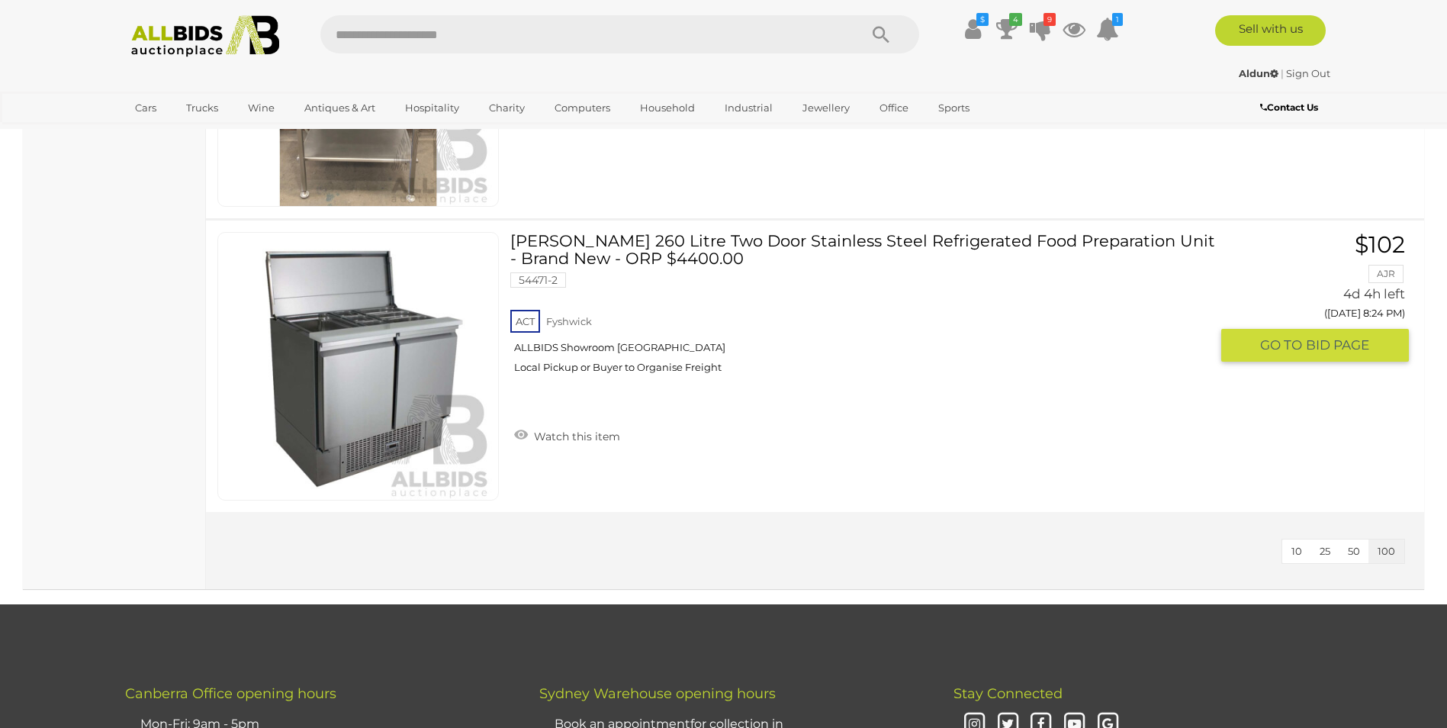
scroll to position [1068, 0]
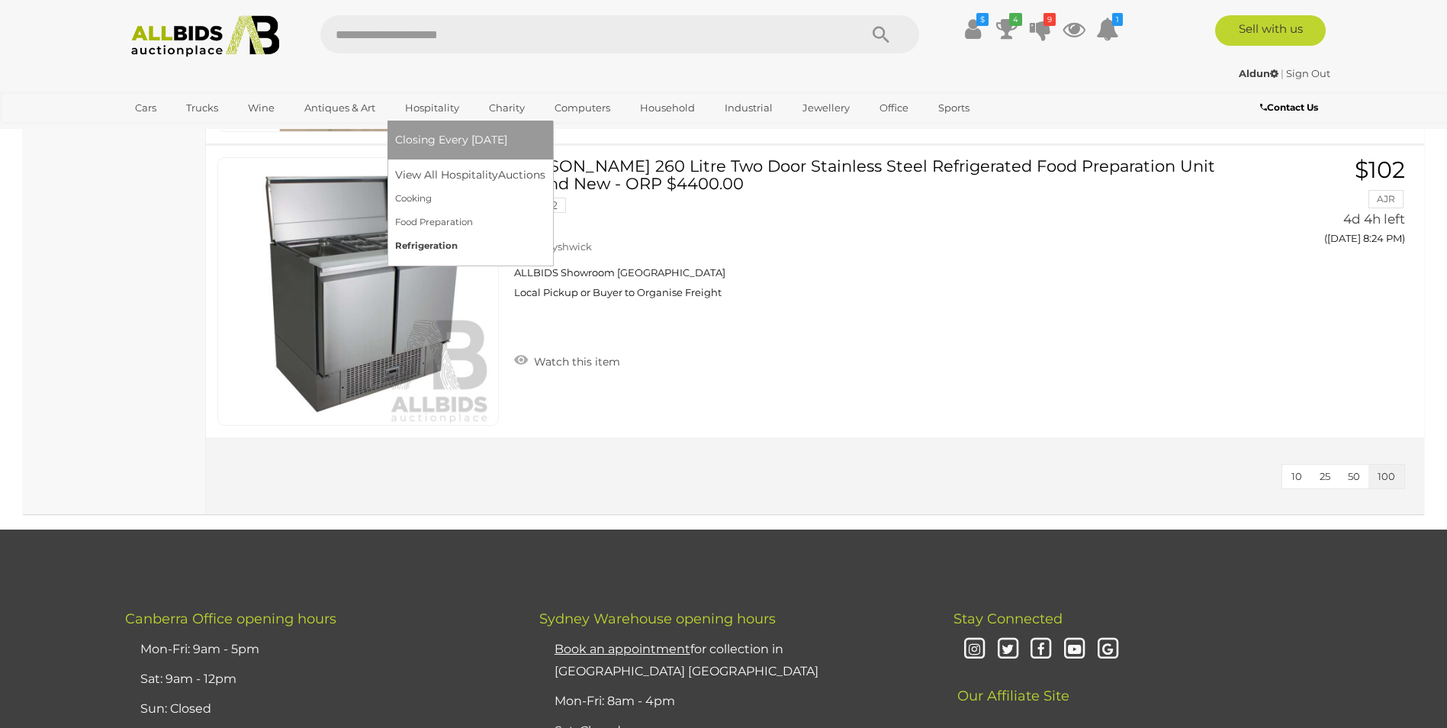
click at [422, 241] on link "Refrigeration" at bounding box center [470, 246] width 150 height 24
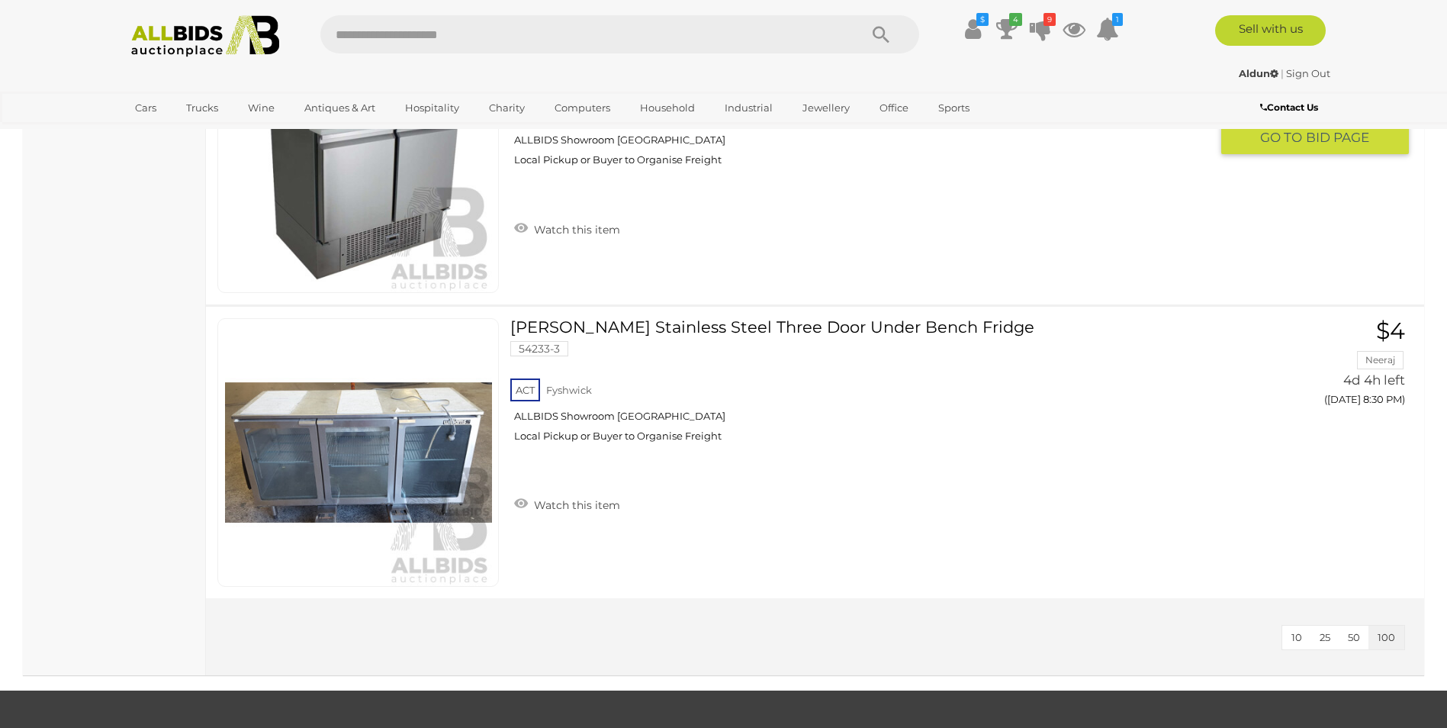
scroll to position [839, 0]
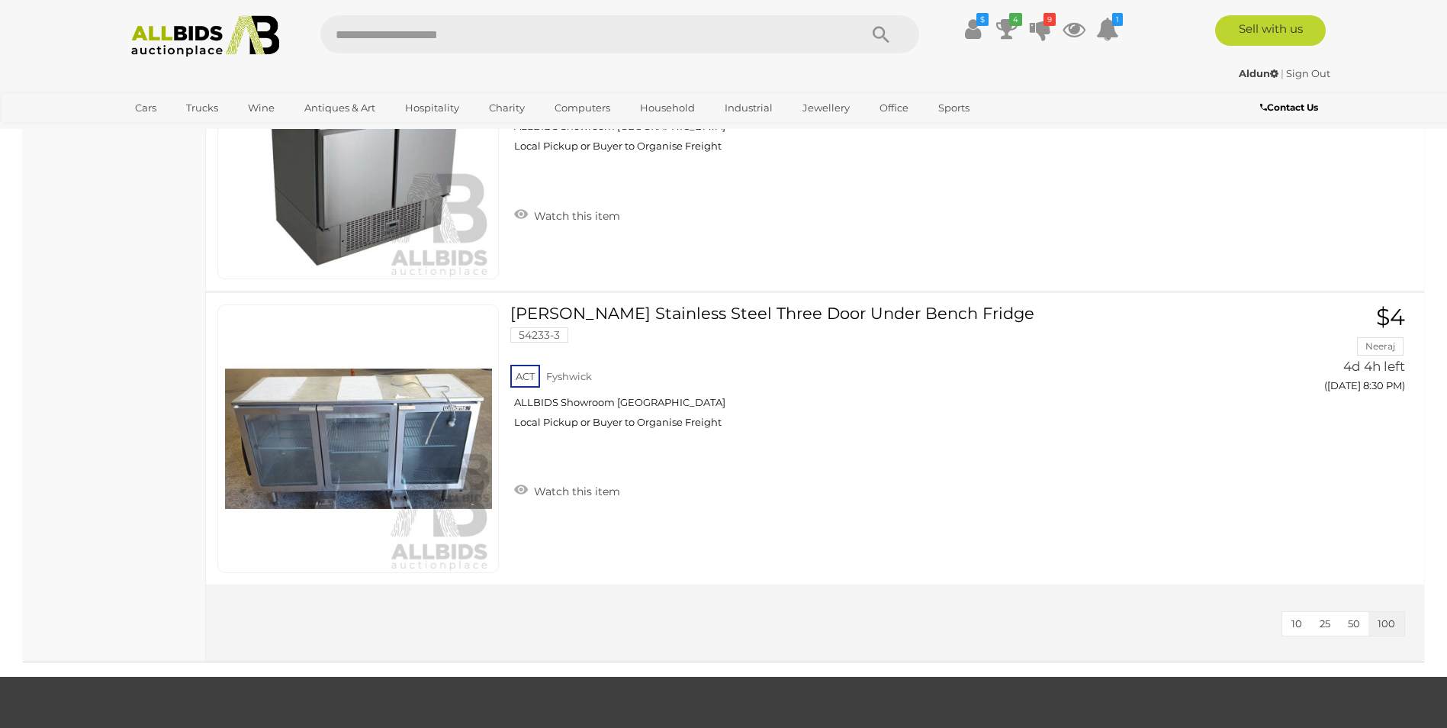
click at [165, 34] on img at bounding box center [206, 36] width 166 height 42
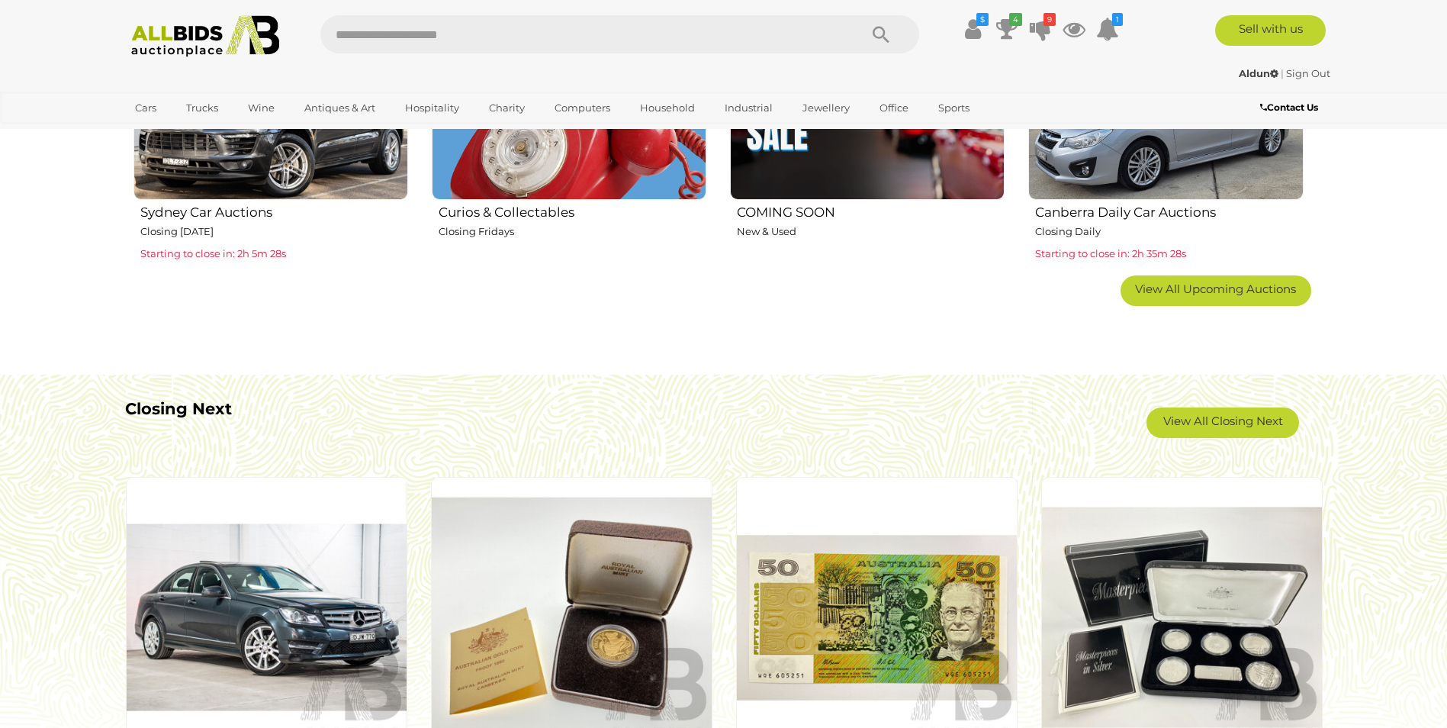
scroll to position [1144, 0]
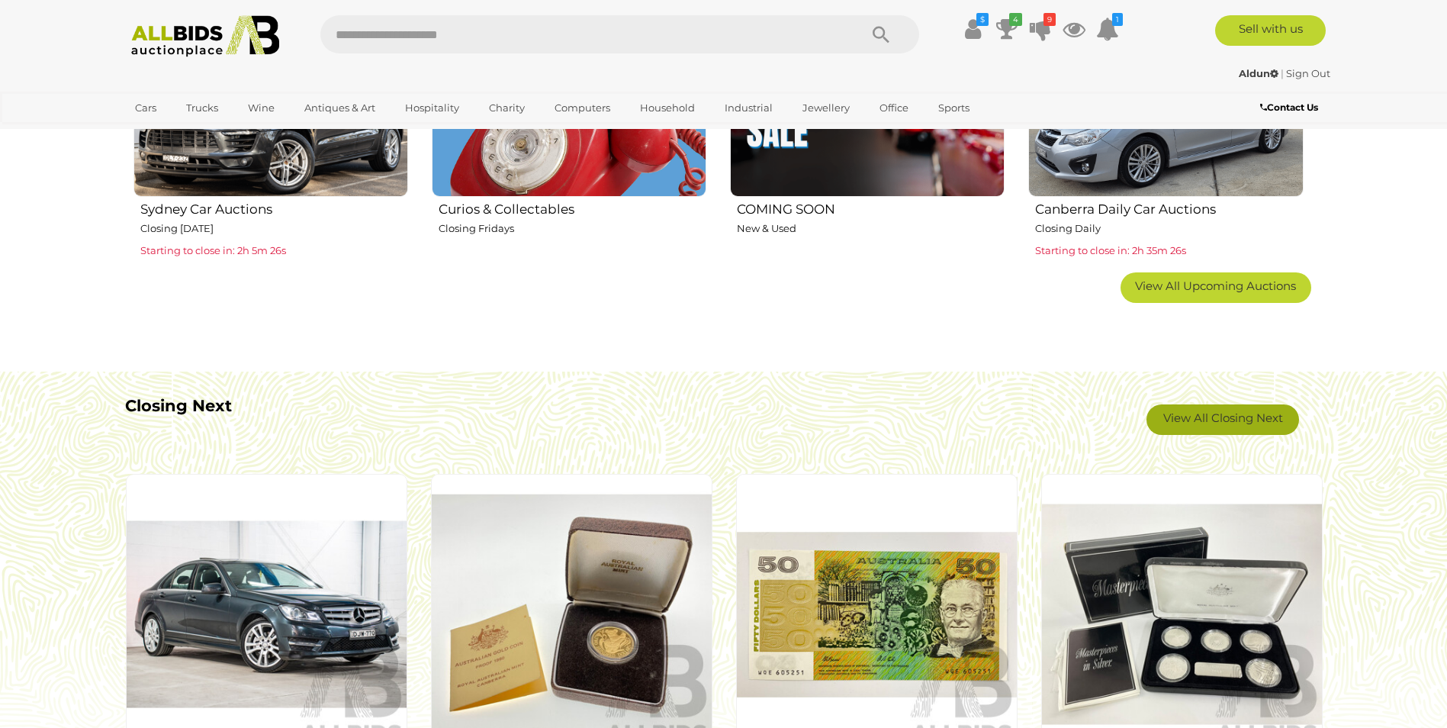
click at [1185, 410] on link "View All Closing Next" at bounding box center [1222, 419] width 153 height 31
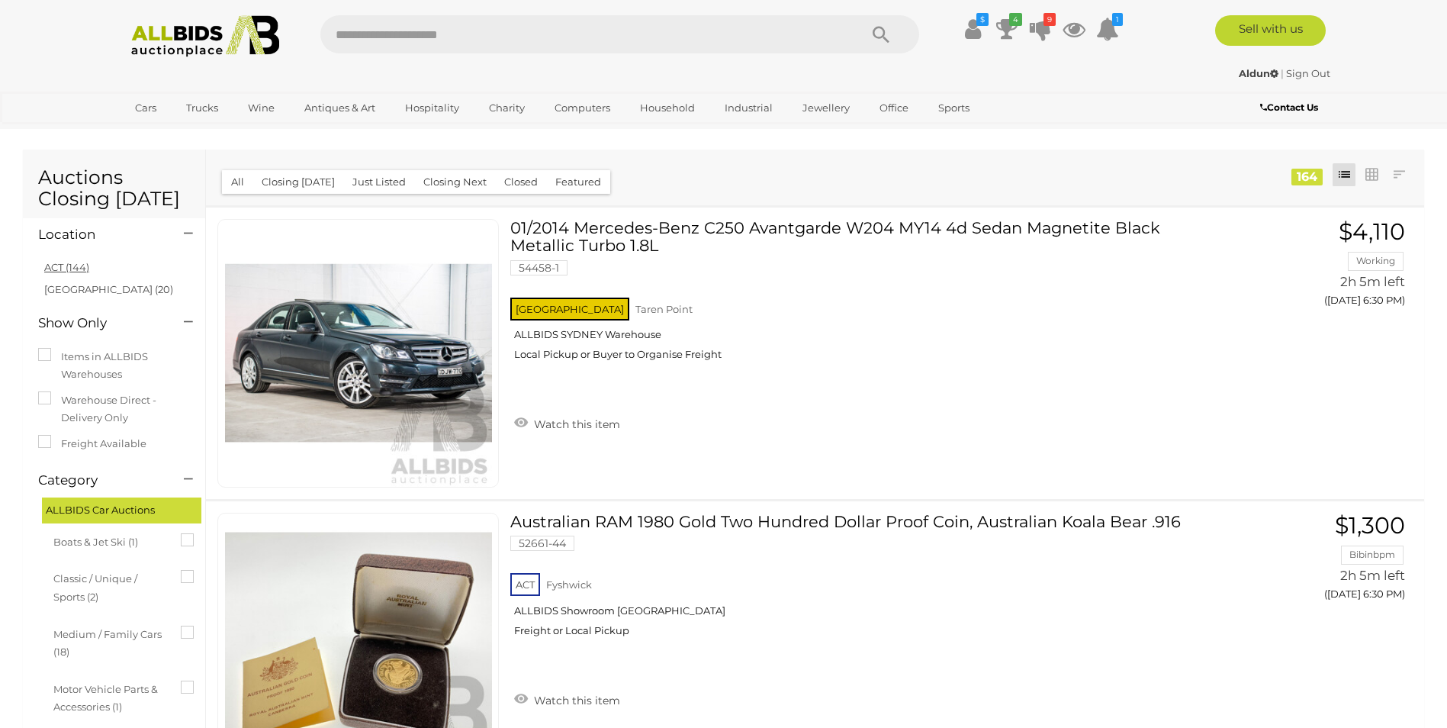
click at [56, 265] on link "ACT (144)" at bounding box center [66, 267] width 45 height 12
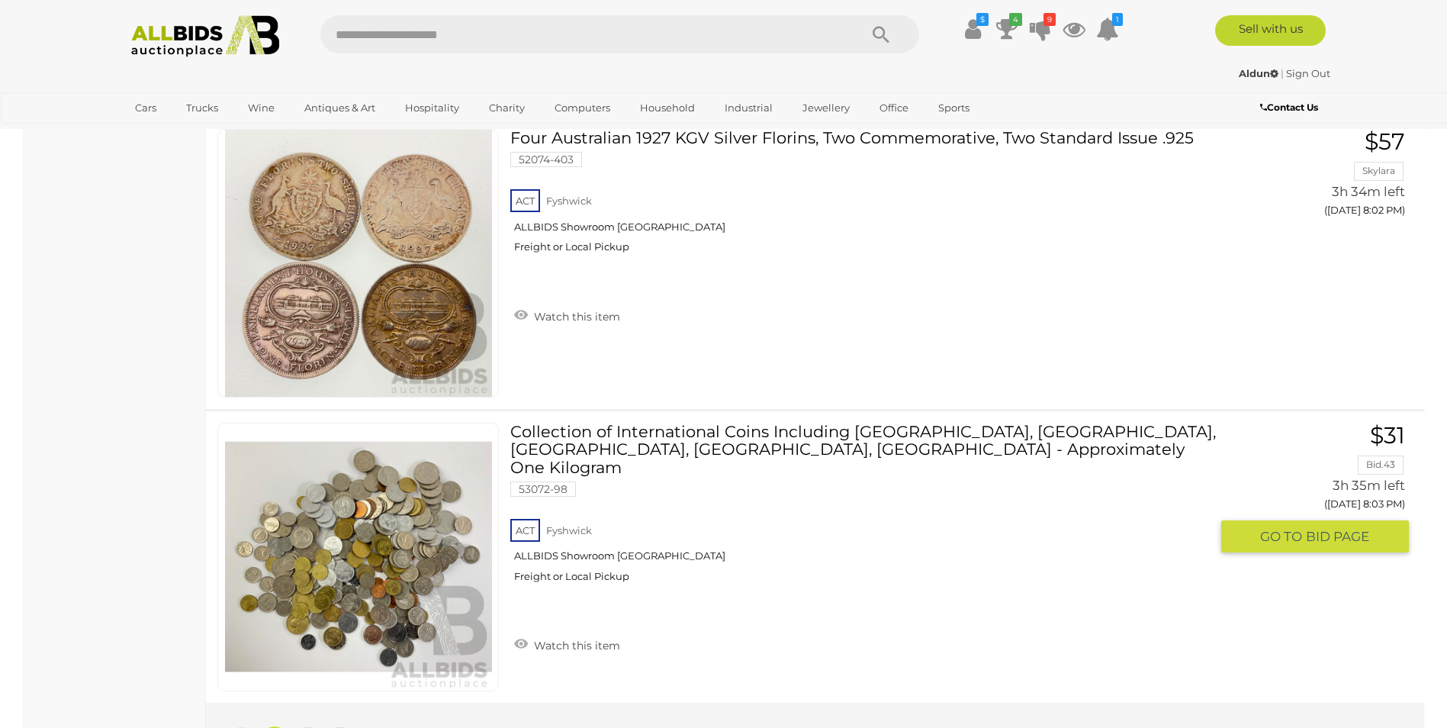
scroll to position [29139, 0]
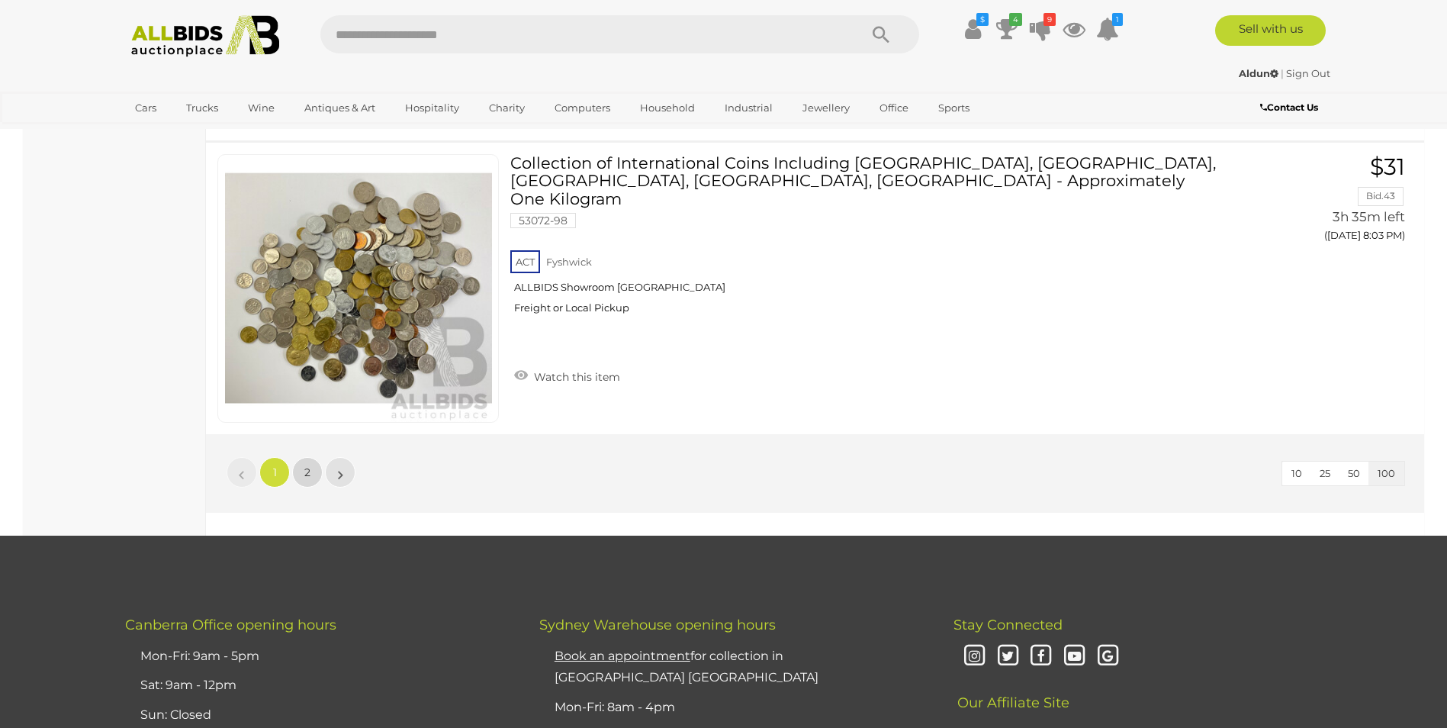
click at [305, 469] on span "2" at bounding box center [307, 472] width 6 height 14
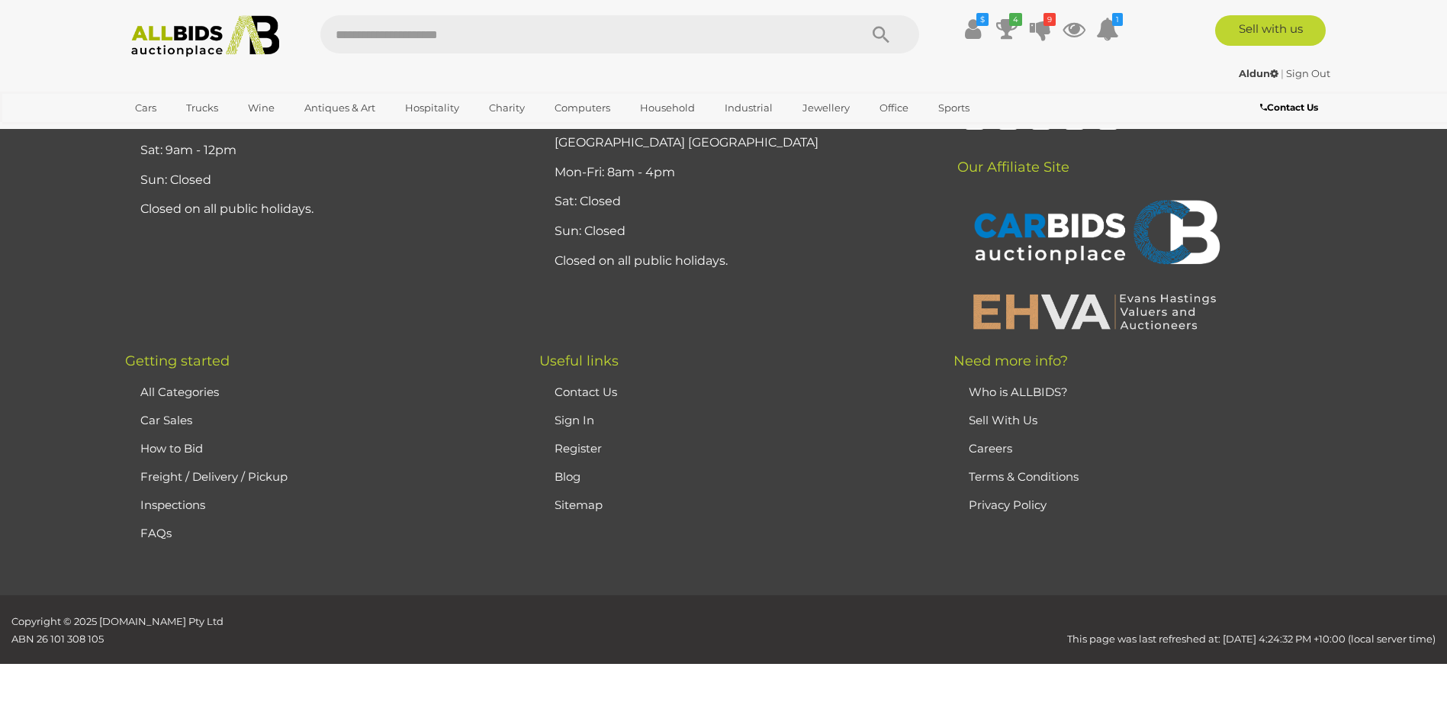
scroll to position [53, 0]
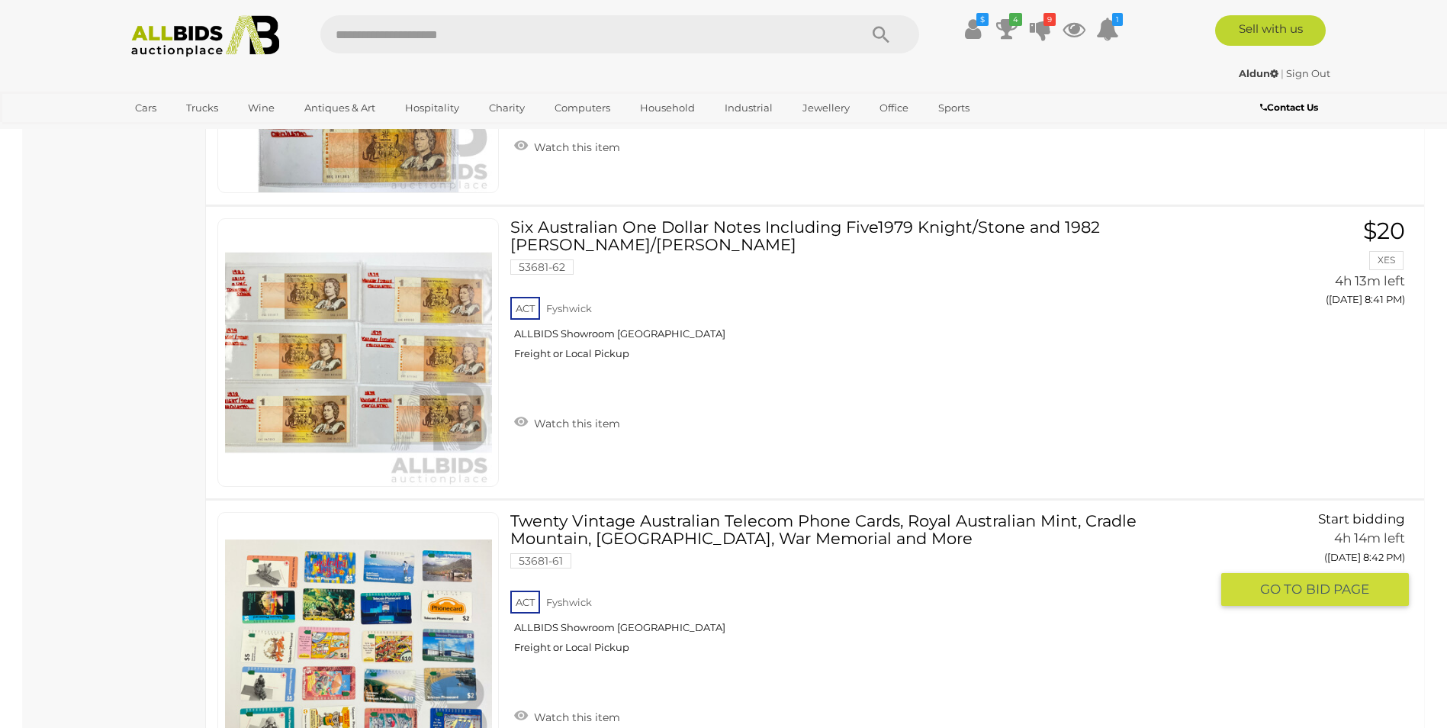
scroll to position [10808, 0]
